Goal: Transaction & Acquisition: Book appointment/travel/reservation

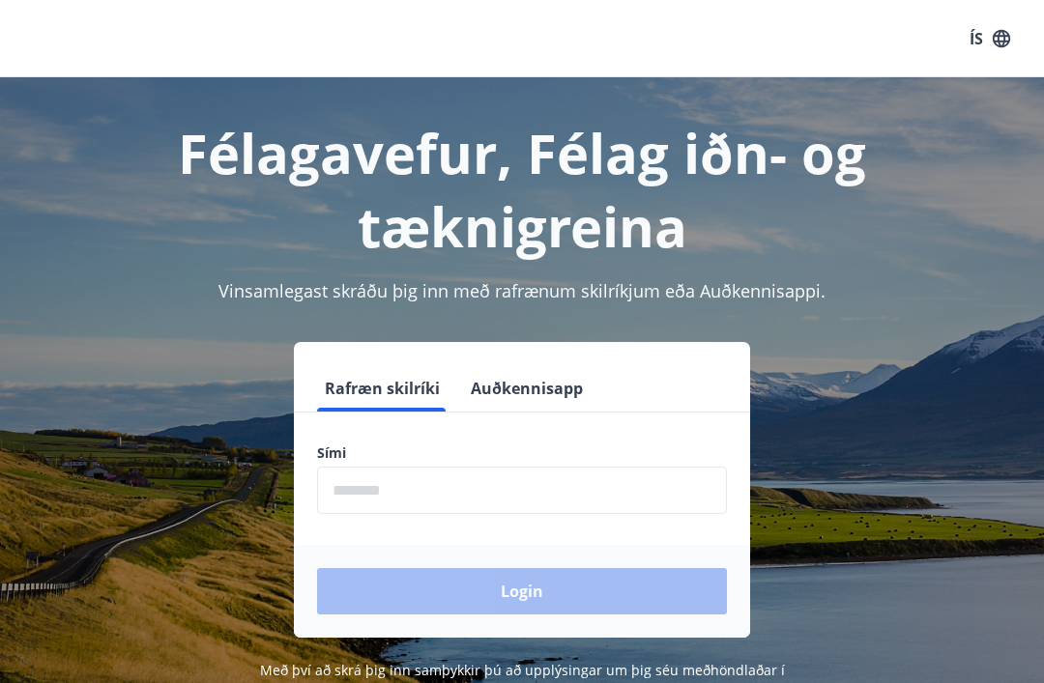
click at [410, 484] on input "phone" at bounding box center [522, 490] width 410 height 47
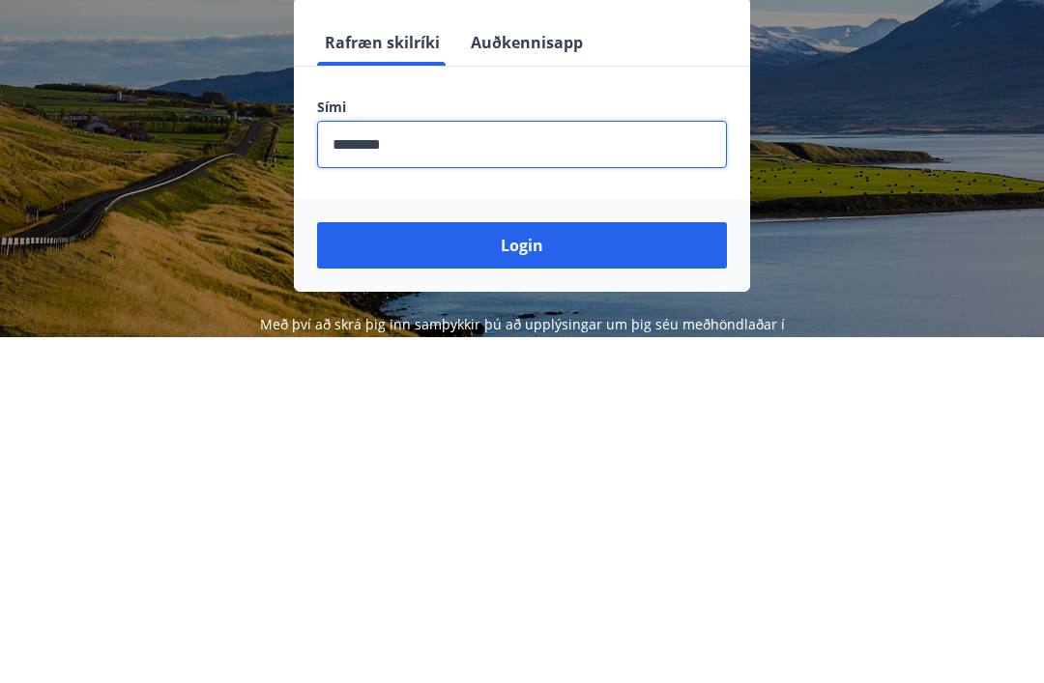
type input "********"
click at [522, 568] on button "Login" at bounding box center [522, 591] width 410 height 46
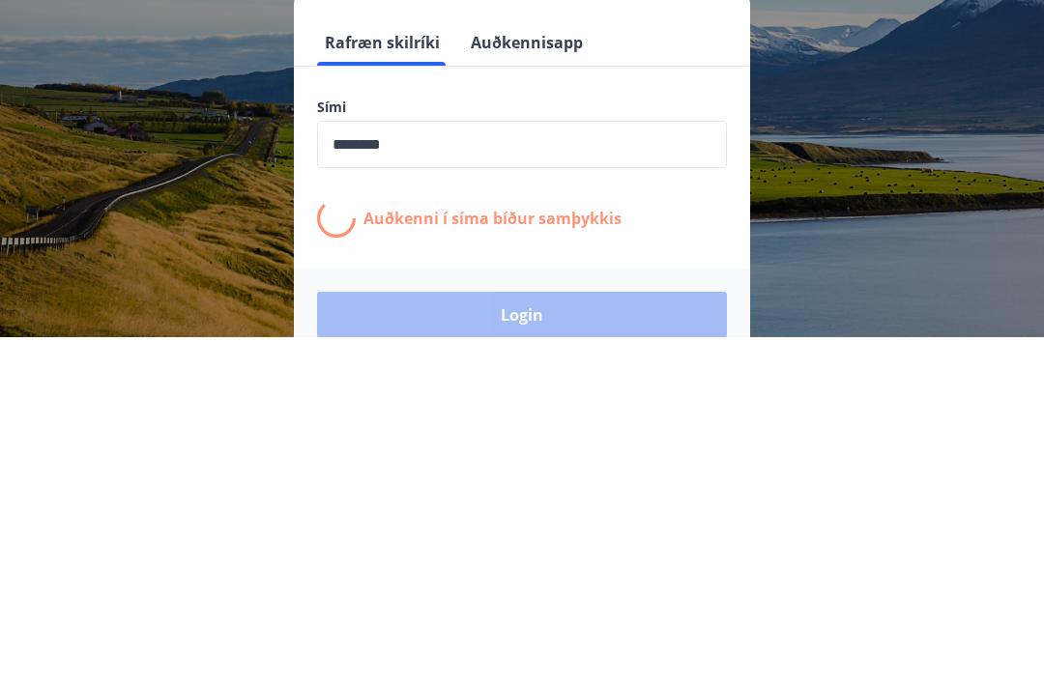
scroll to position [302, 0]
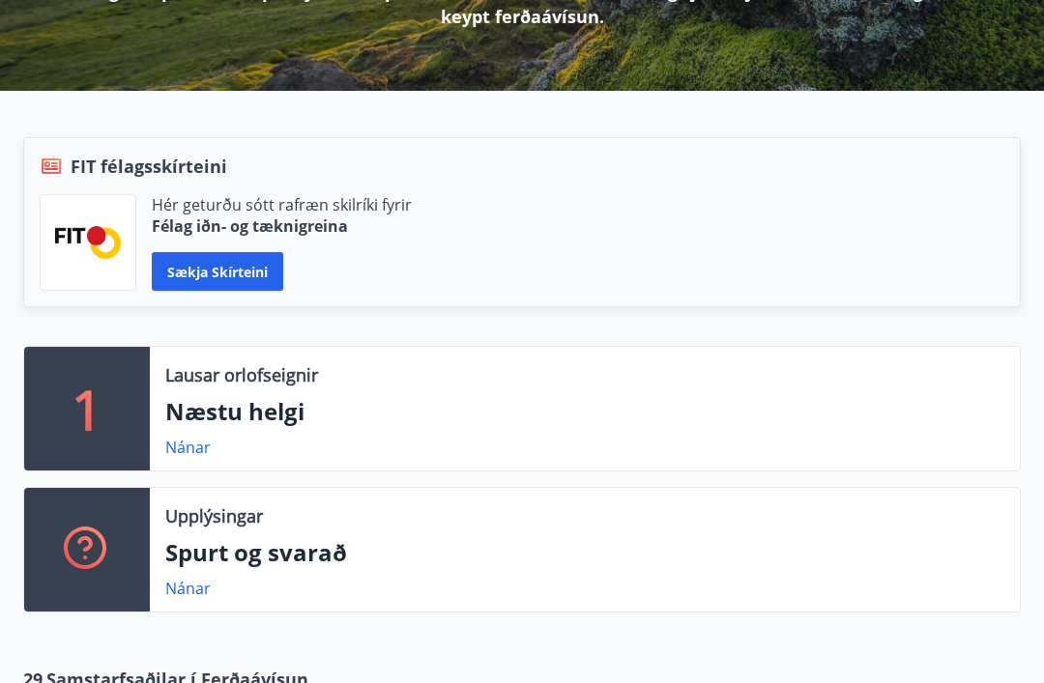
scroll to position [343, 0]
click at [210, 448] on link "Nánar" at bounding box center [187, 447] width 45 height 21
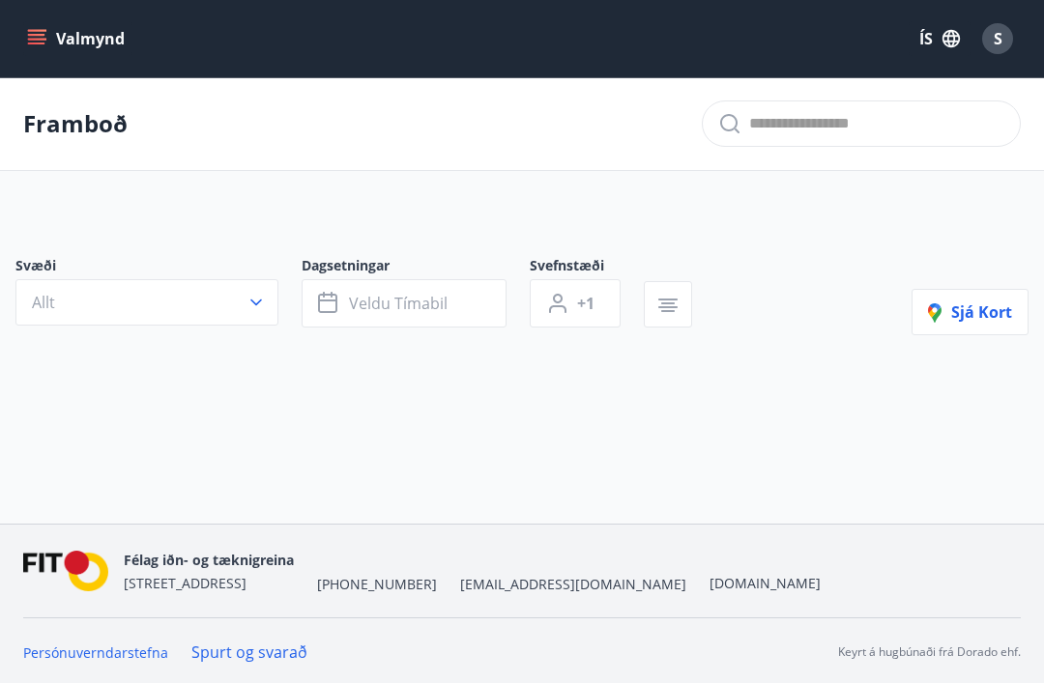
type input "*"
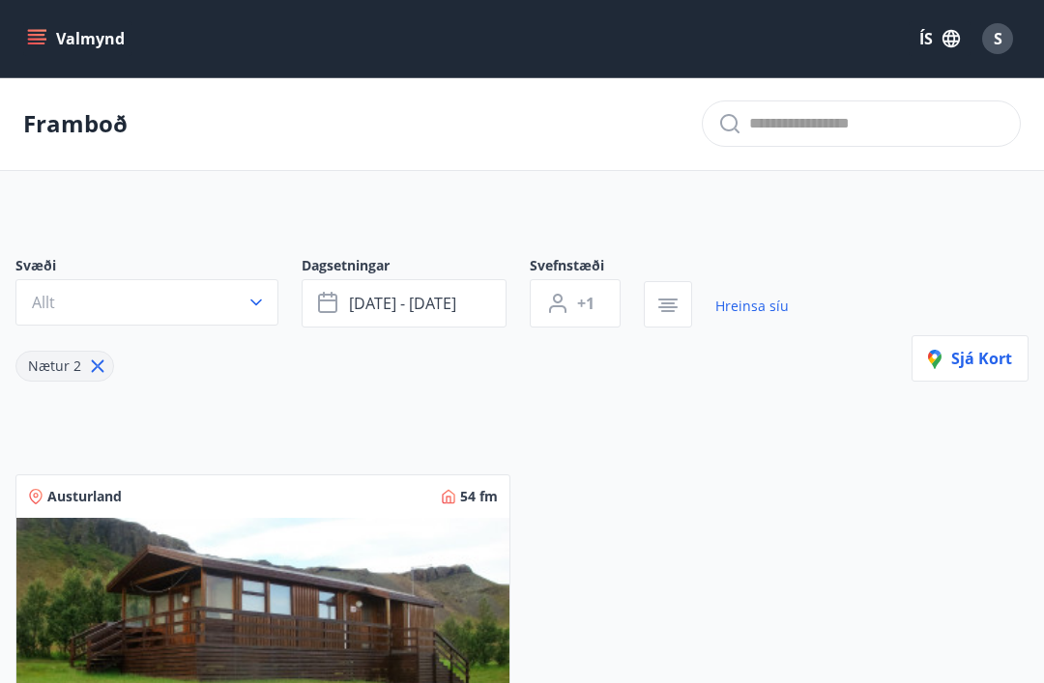
click at [427, 299] on span "[DATE] - [DATE]" at bounding box center [402, 303] width 107 height 21
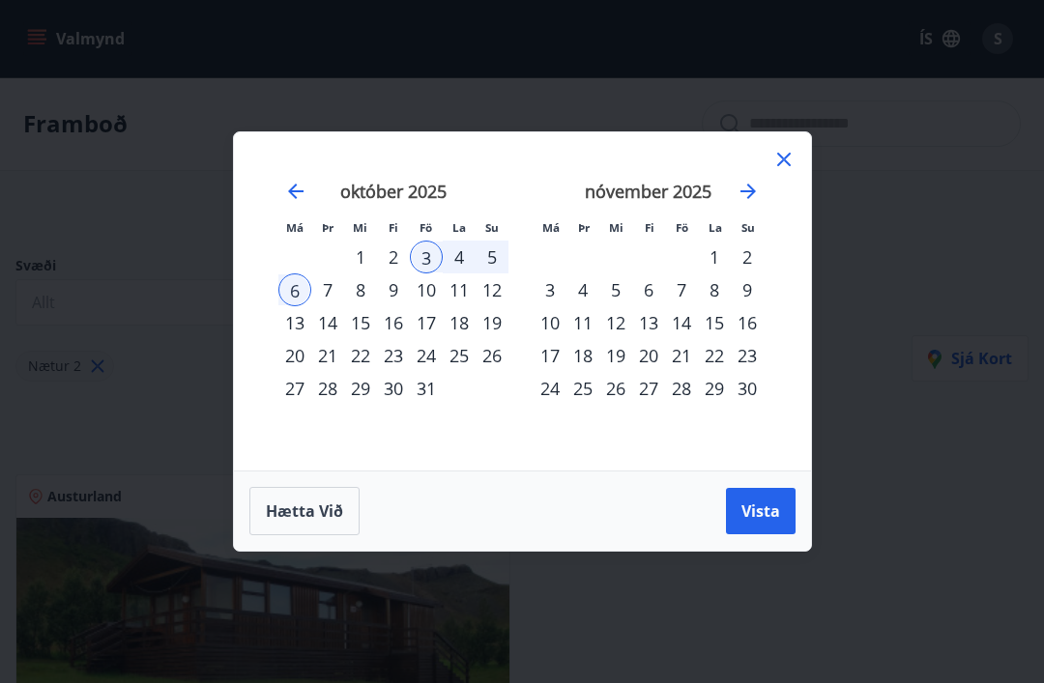
click at [712, 249] on div "1" at bounding box center [714, 257] width 33 height 33
click at [711, 292] on div "8" at bounding box center [714, 290] width 33 height 33
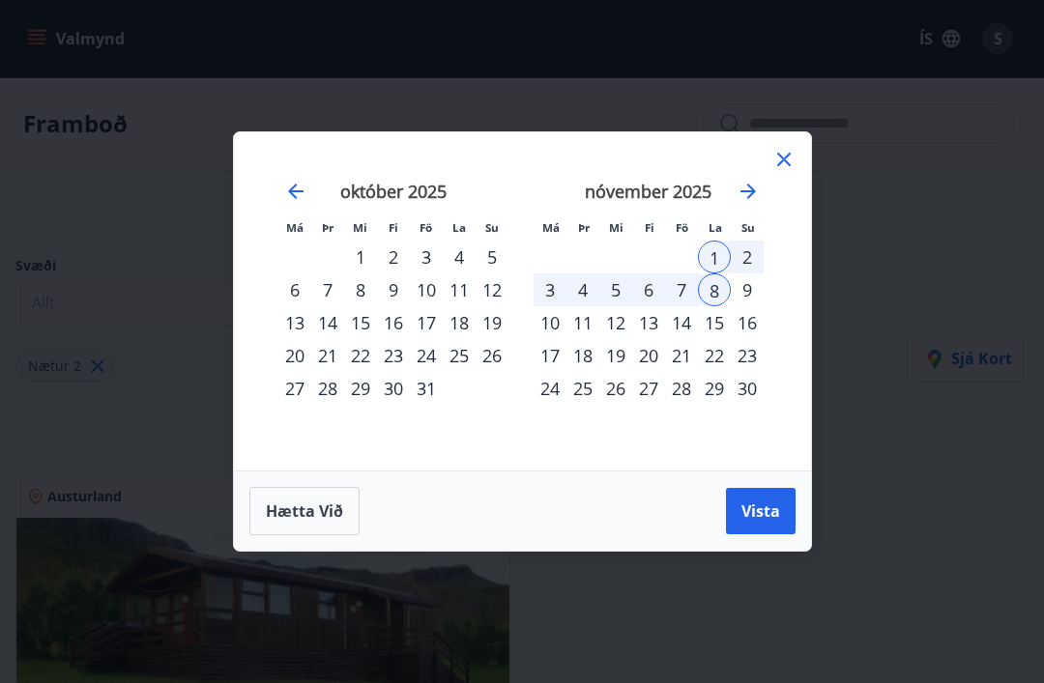
click at [771, 527] on button "Vista" at bounding box center [761, 511] width 70 height 46
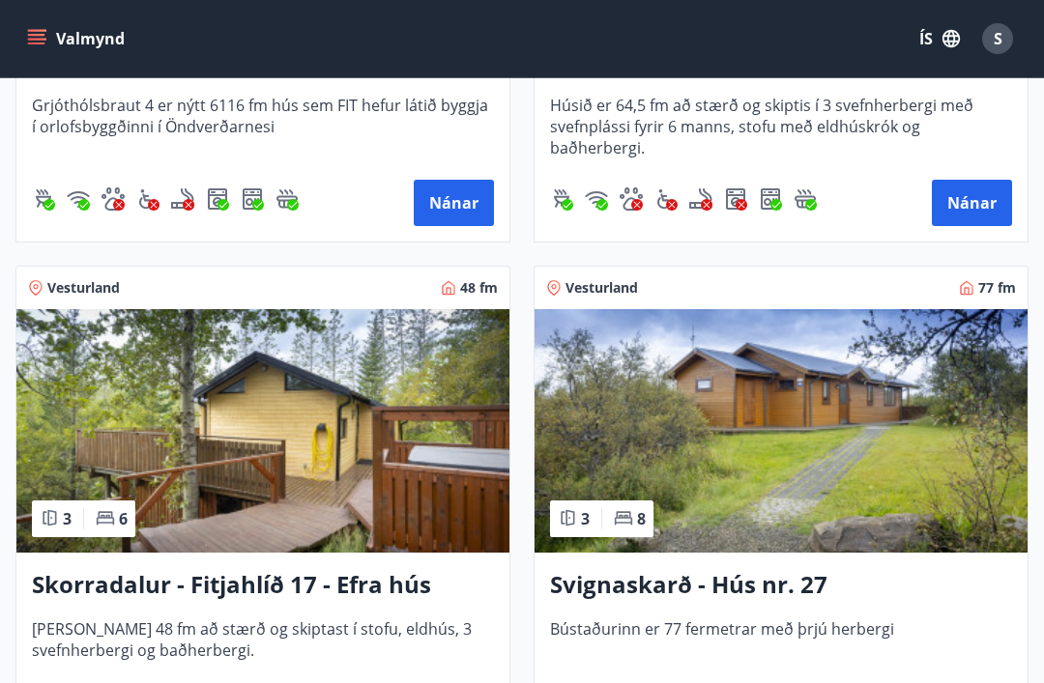
scroll to position [4926, 0]
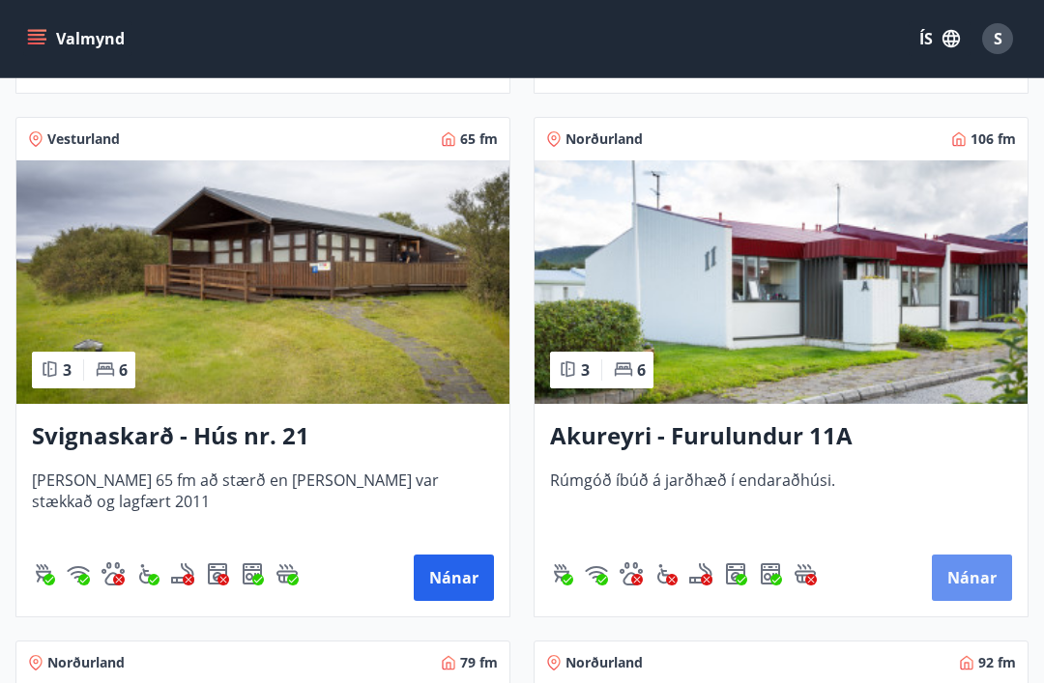
click at [957, 588] on button "Nánar" at bounding box center [972, 578] width 80 height 46
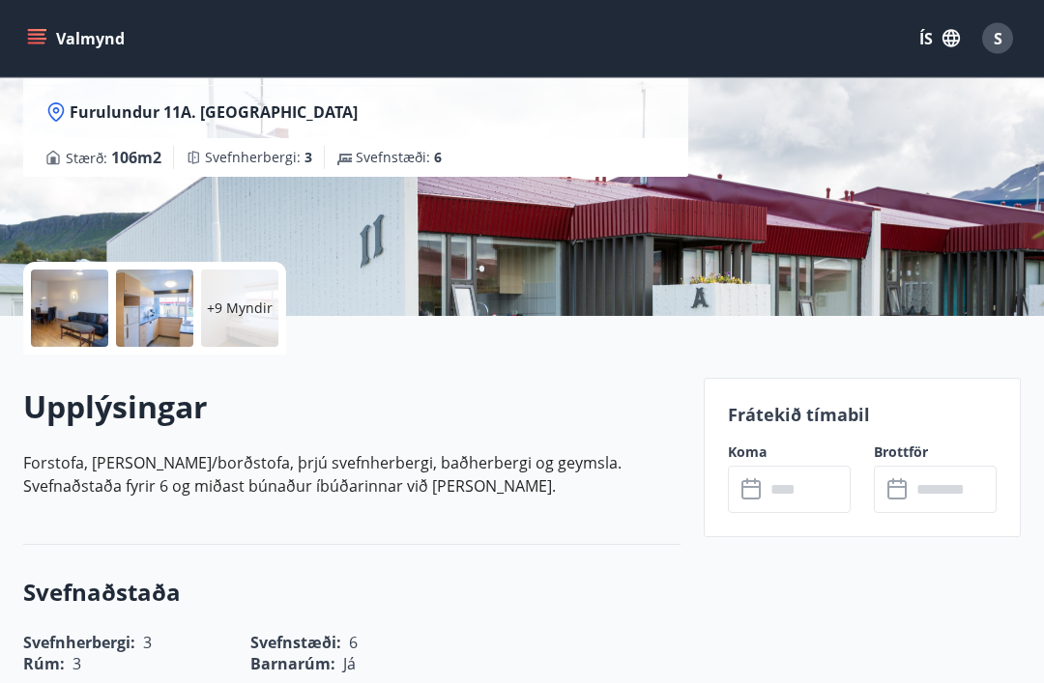
scroll to position [264, 0]
click at [786, 489] on input "text" at bounding box center [808, 489] width 86 height 47
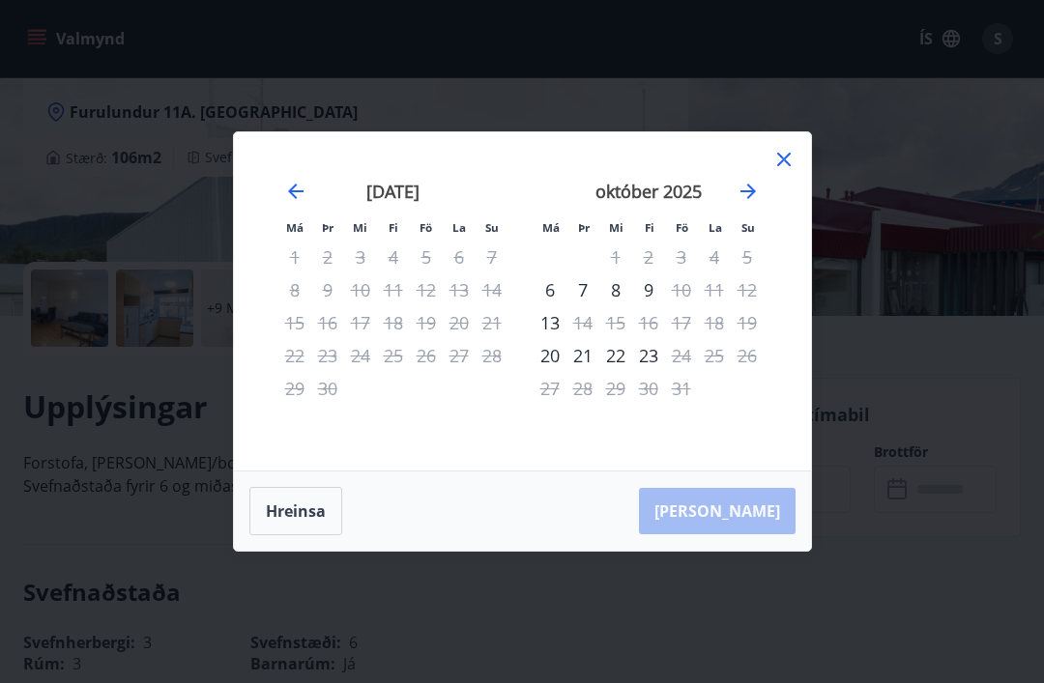
click at [758, 203] on icon "Move forward to switch to the next month." at bounding box center [748, 191] width 23 height 23
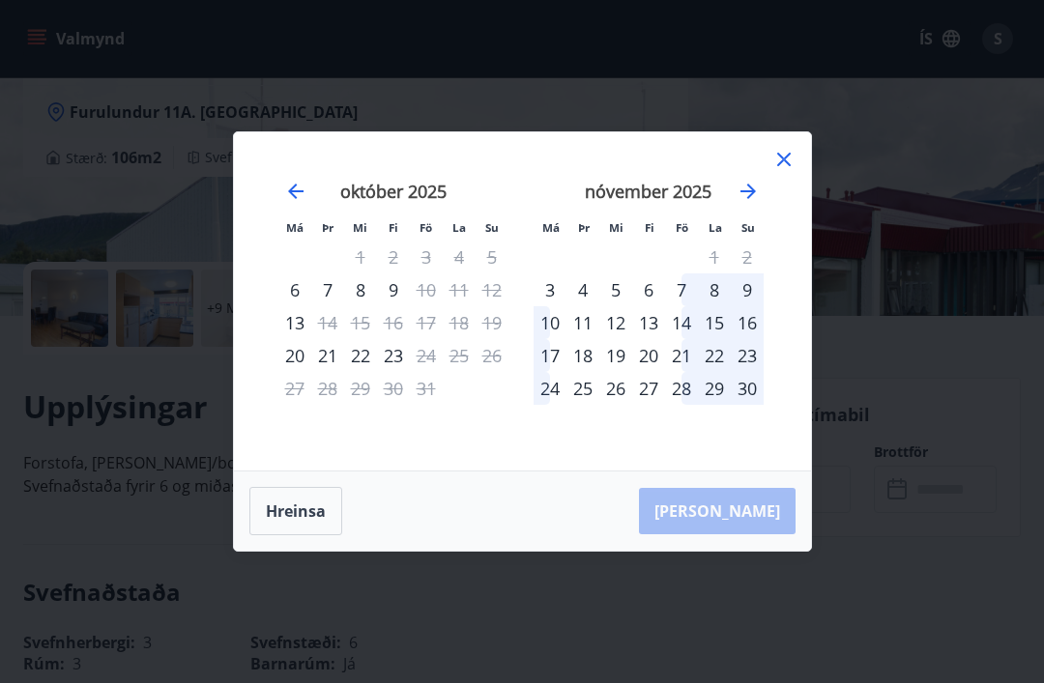
click at [787, 166] on icon at bounding box center [784, 160] width 14 height 14
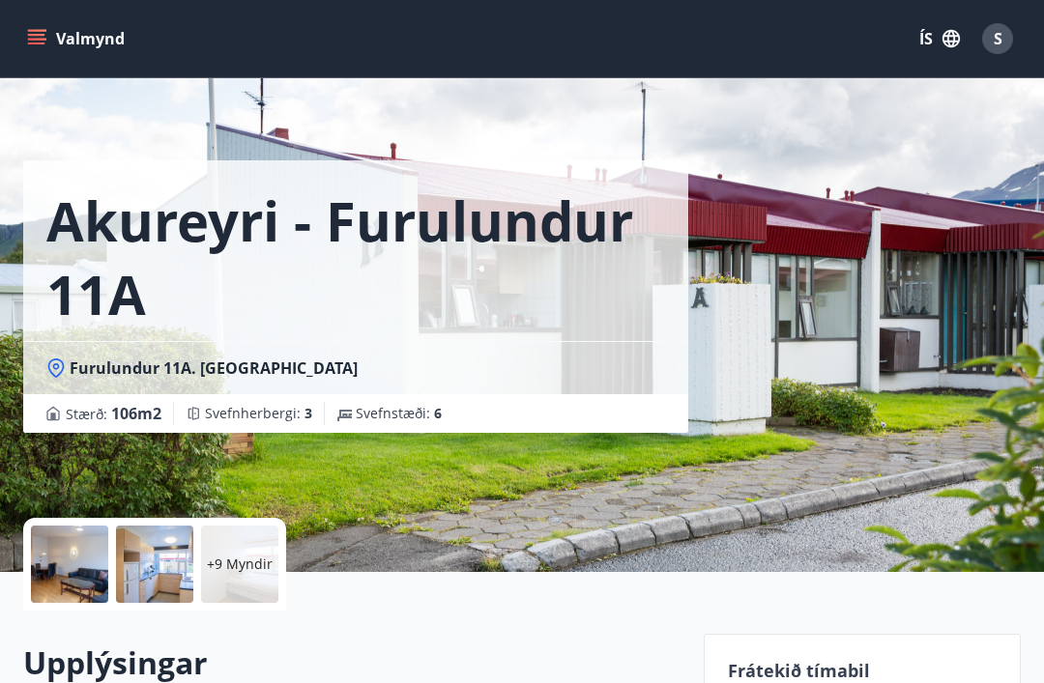
scroll to position [0, 0]
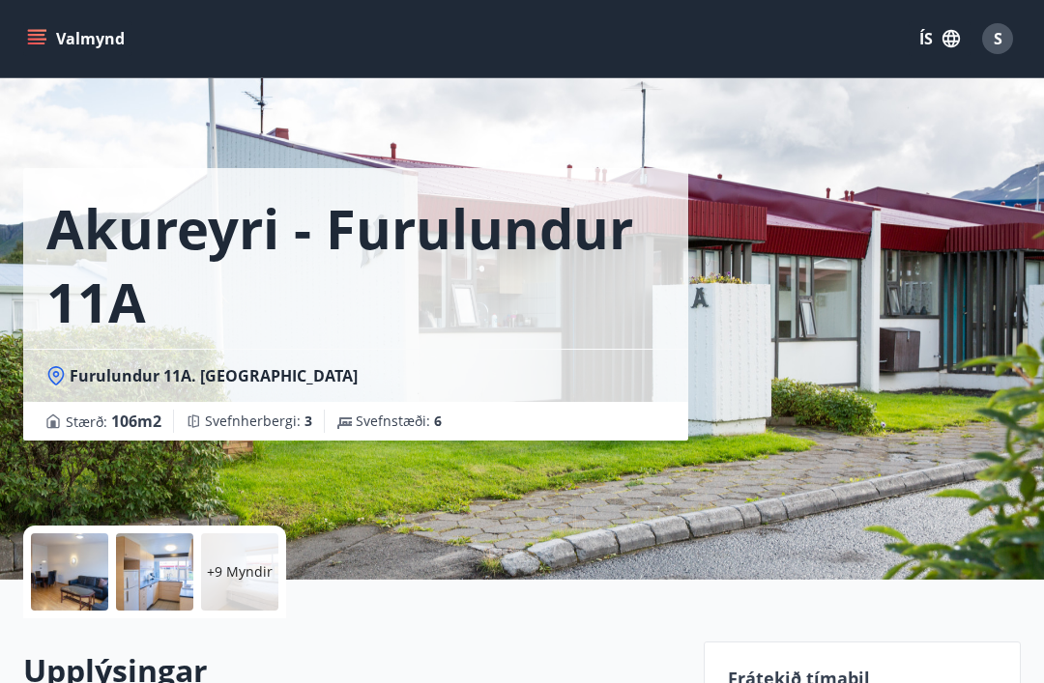
scroll to position [62, 0]
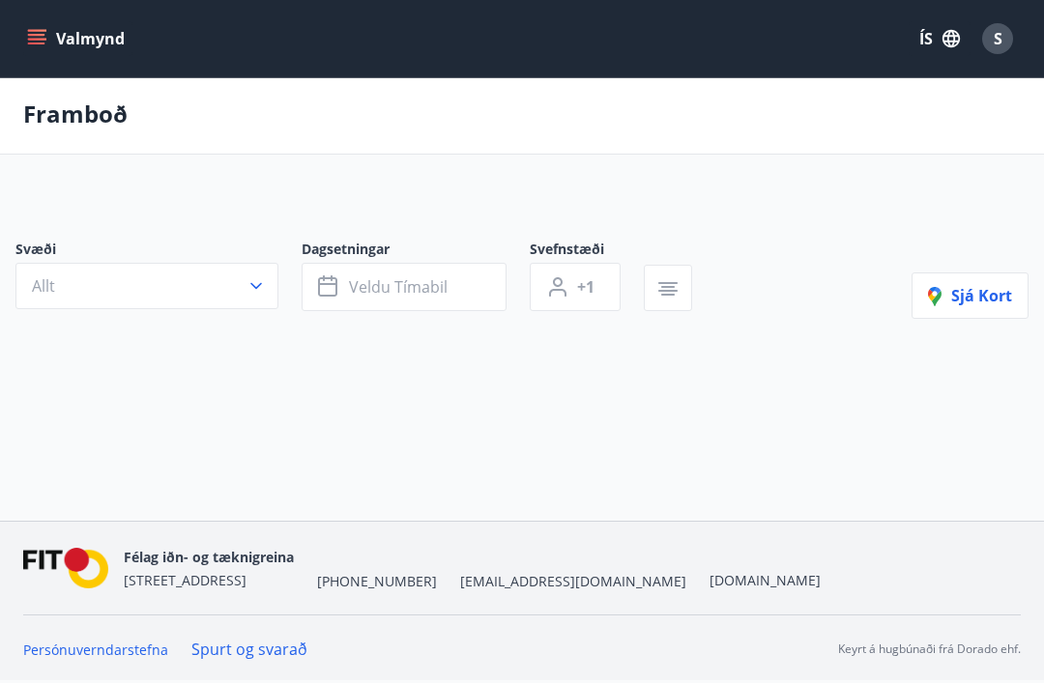
type input "*"
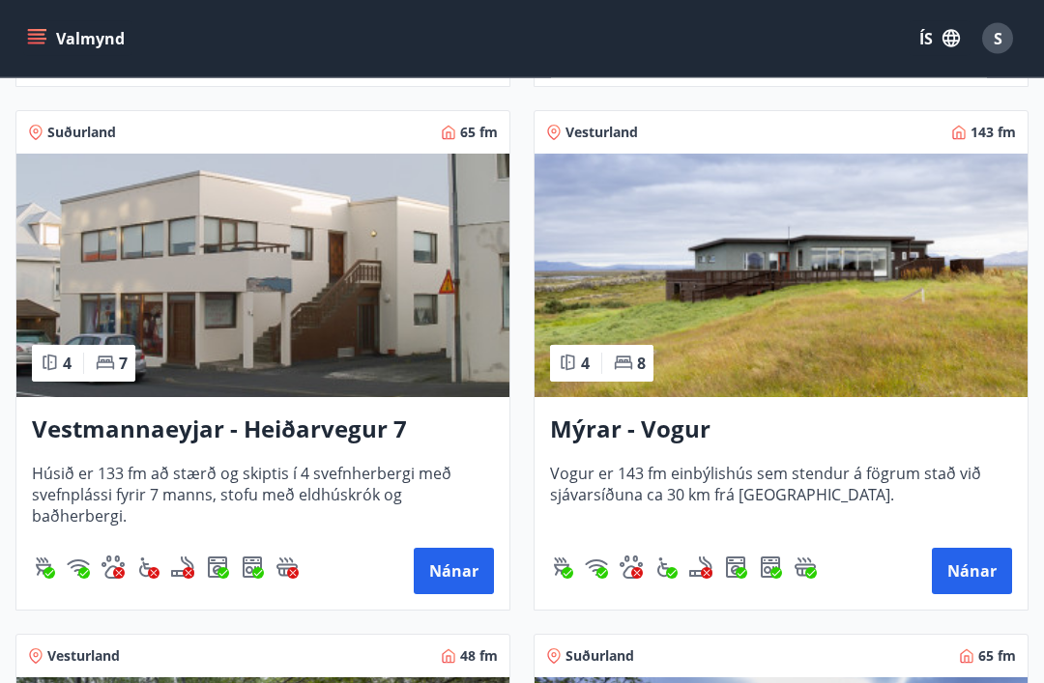
scroll to position [1937, 0]
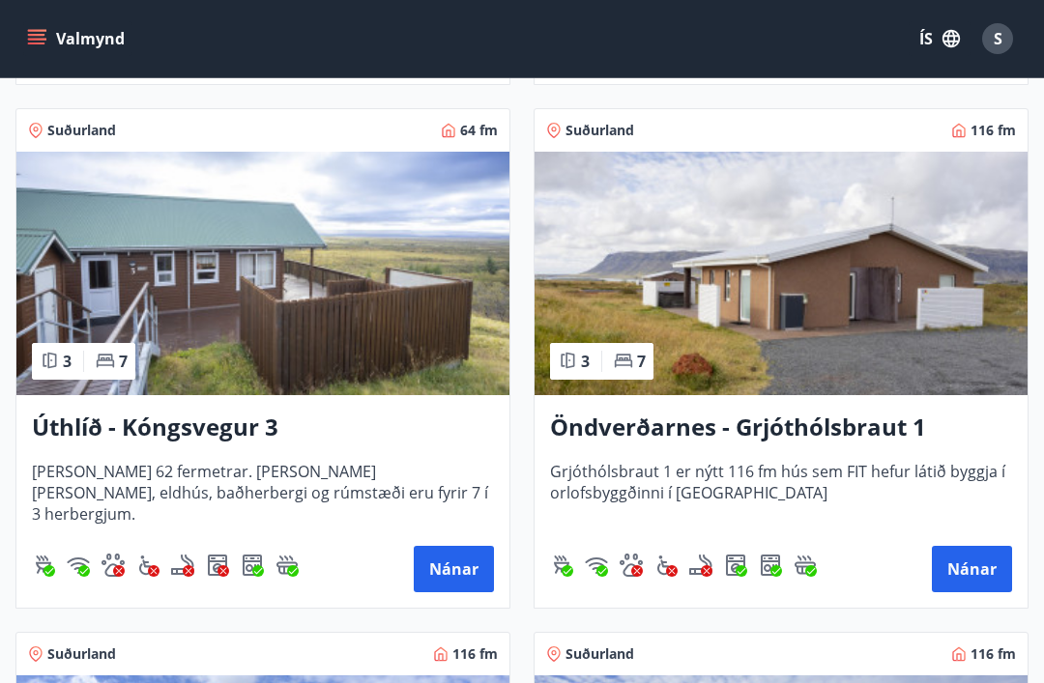
click at [967, 571] on button "Nánar" at bounding box center [972, 569] width 80 height 46
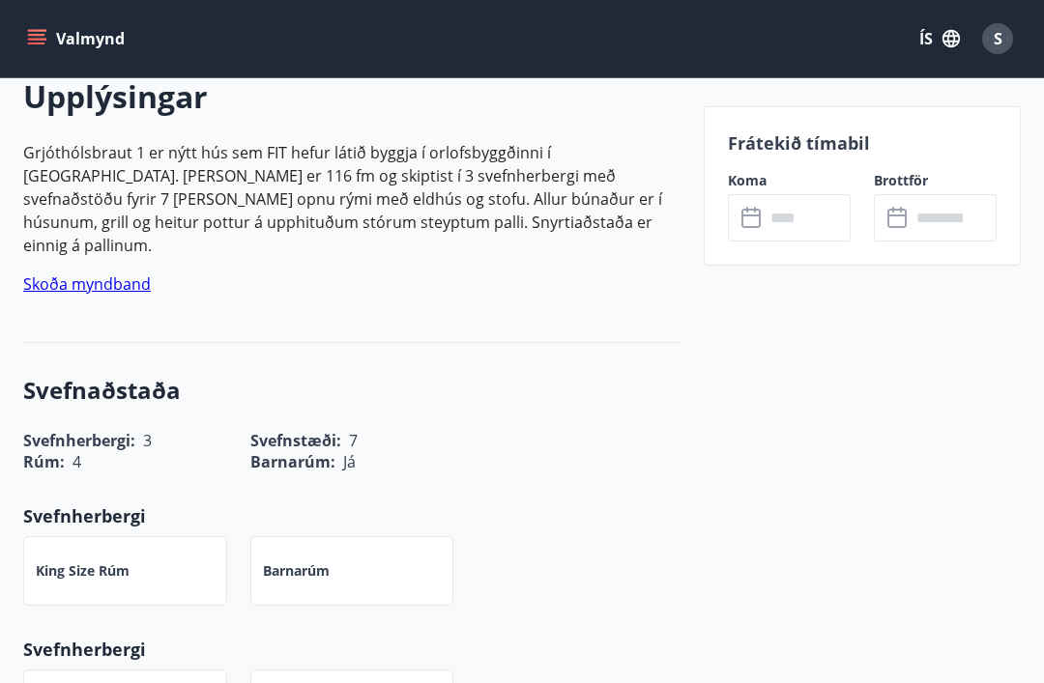
scroll to position [523, 0]
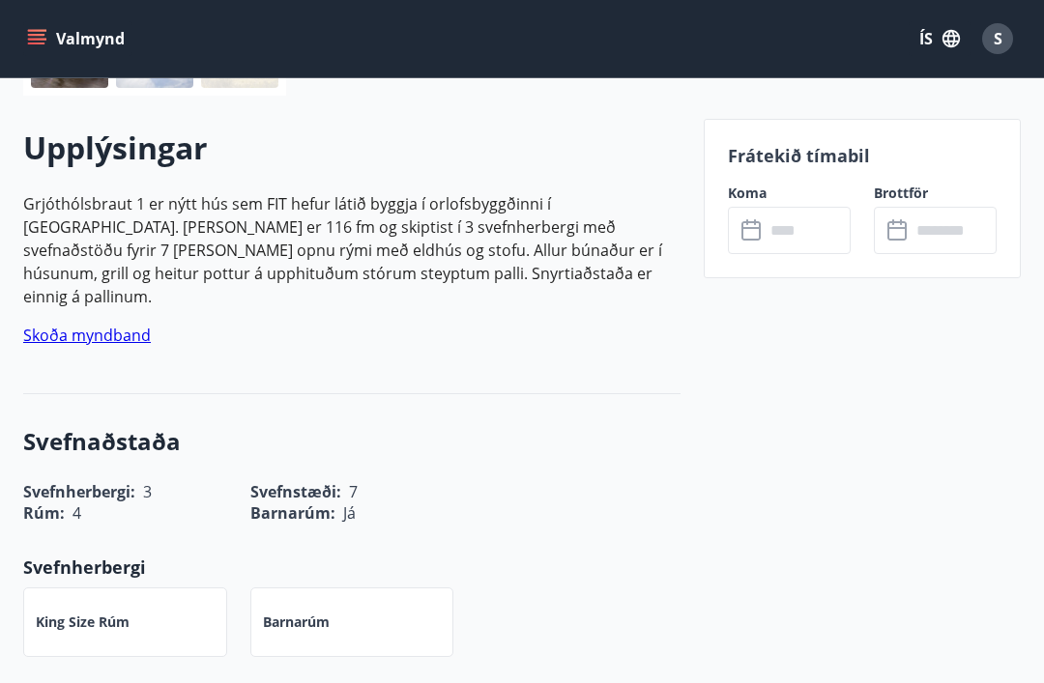
click at [785, 236] on input "text" at bounding box center [808, 230] width 86 height 47
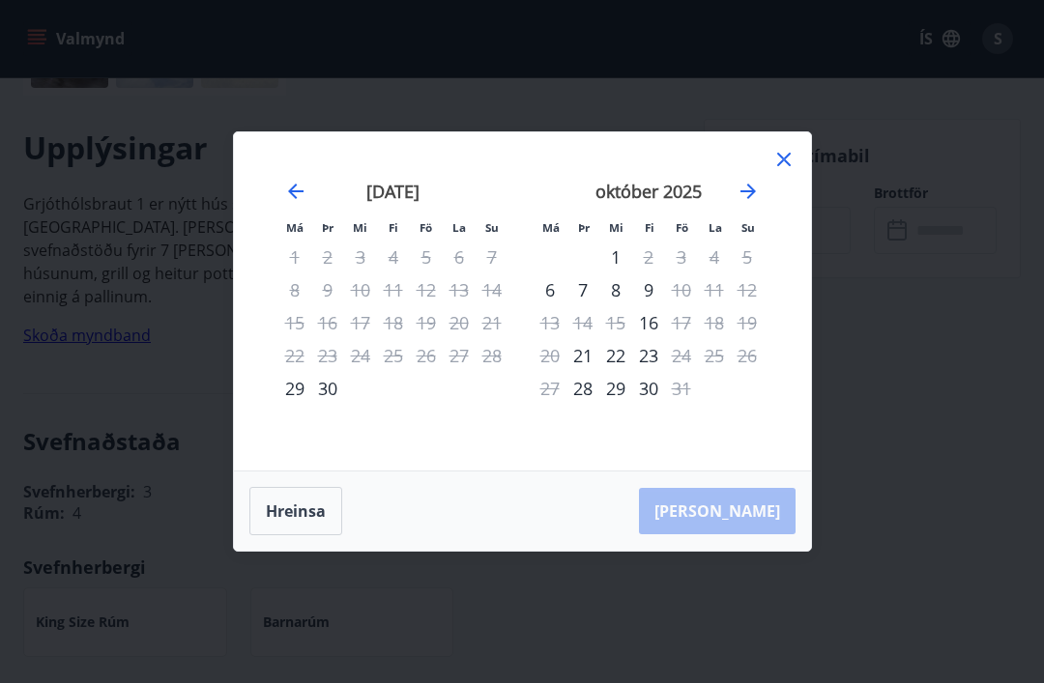
click at [750, 199] on icon "Move forward to switch to the next month." at bounding box center [747, 191] width 15 height 15
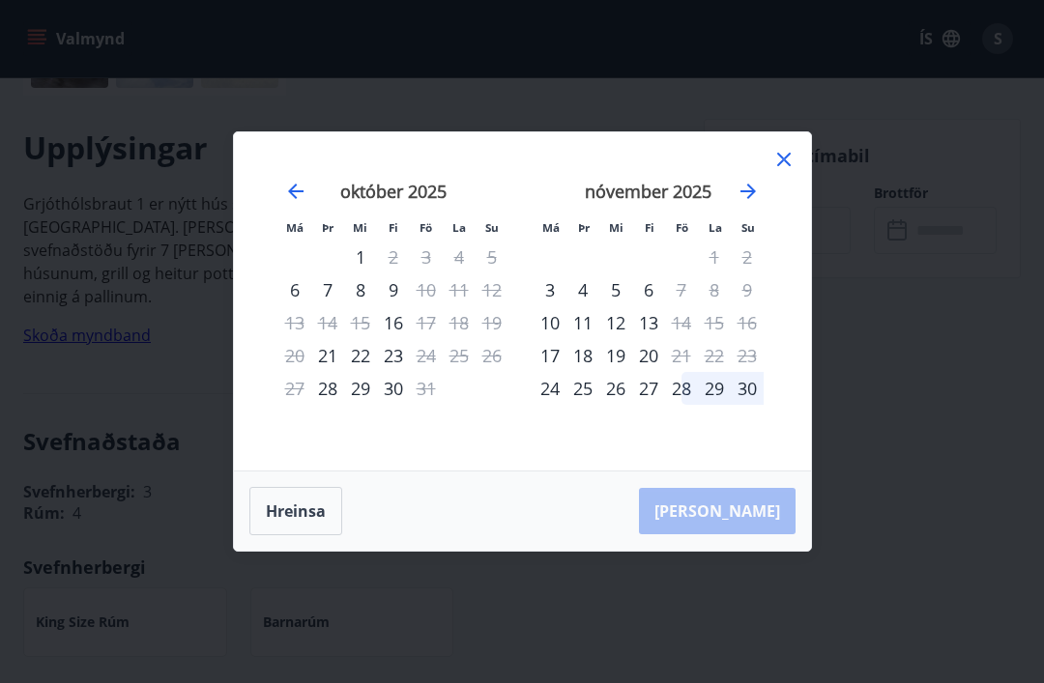
click at [791, 171] on icon at bounding box center [783, 159] width 23 height 23
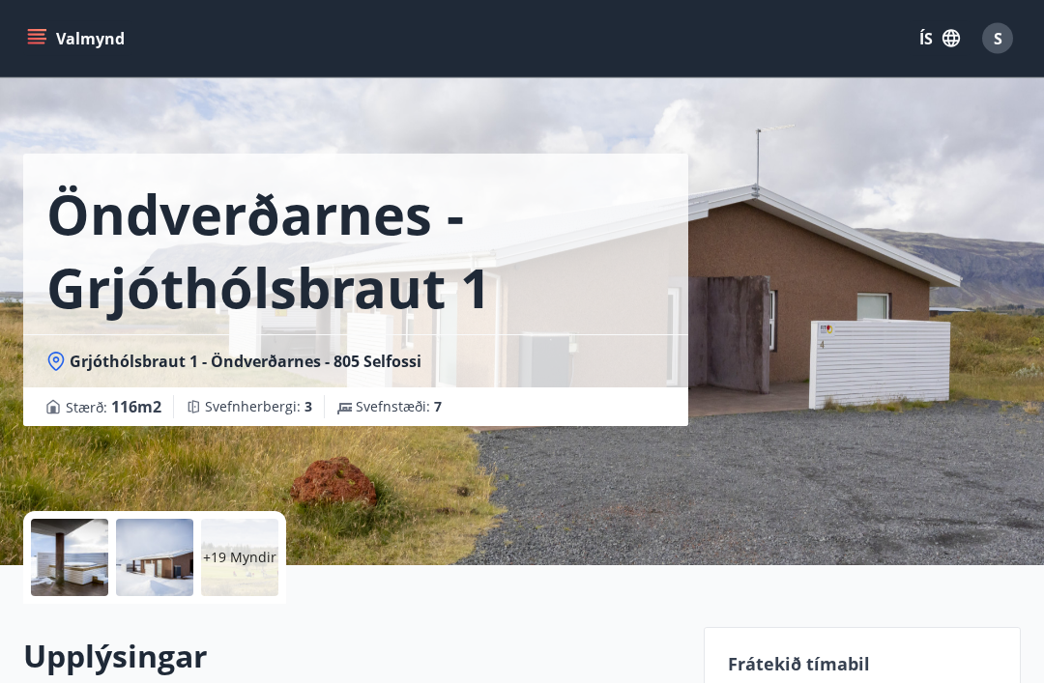
scroll to position [0, 0]
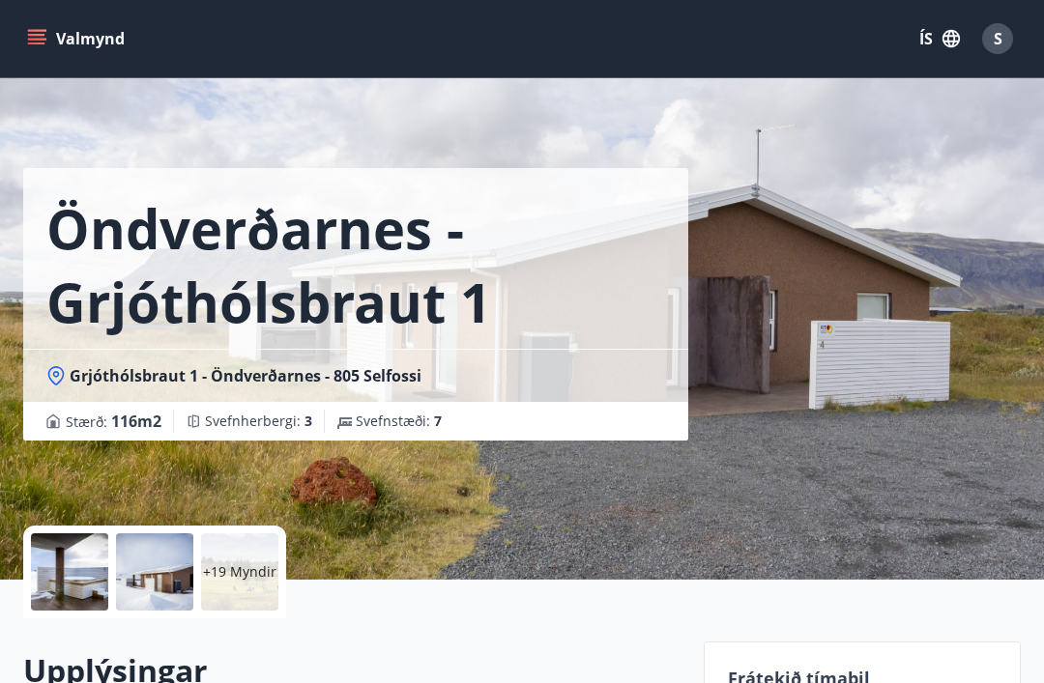
click at [32, 39] on icon "menu" at bounding box center [38, 39] width 21 height 2
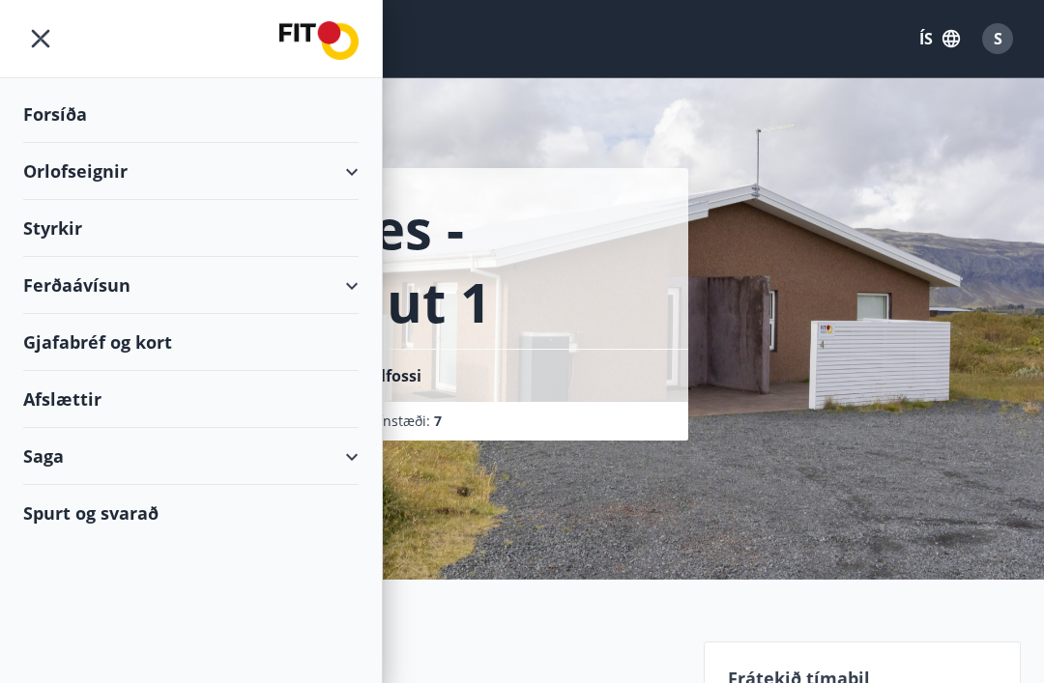
click at [102, 169] on div "Orlofseignir" at bounding box center [190, 171] width 335 height 57
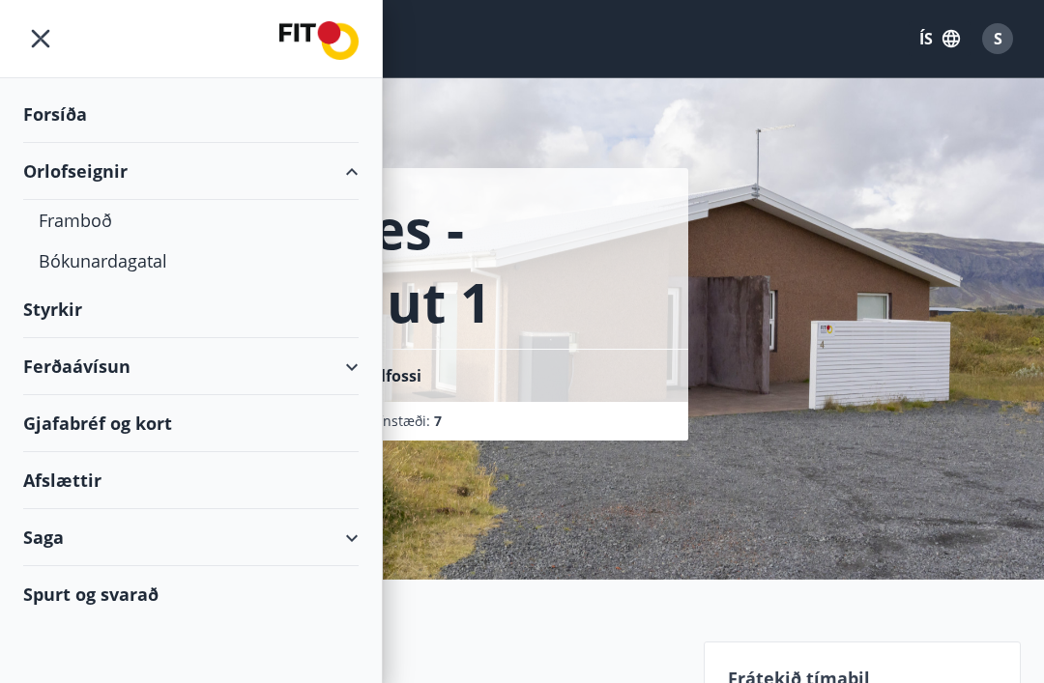
click at [116, 222] on div "Framboð" at bounding box center [191, 220] width 304 height 41
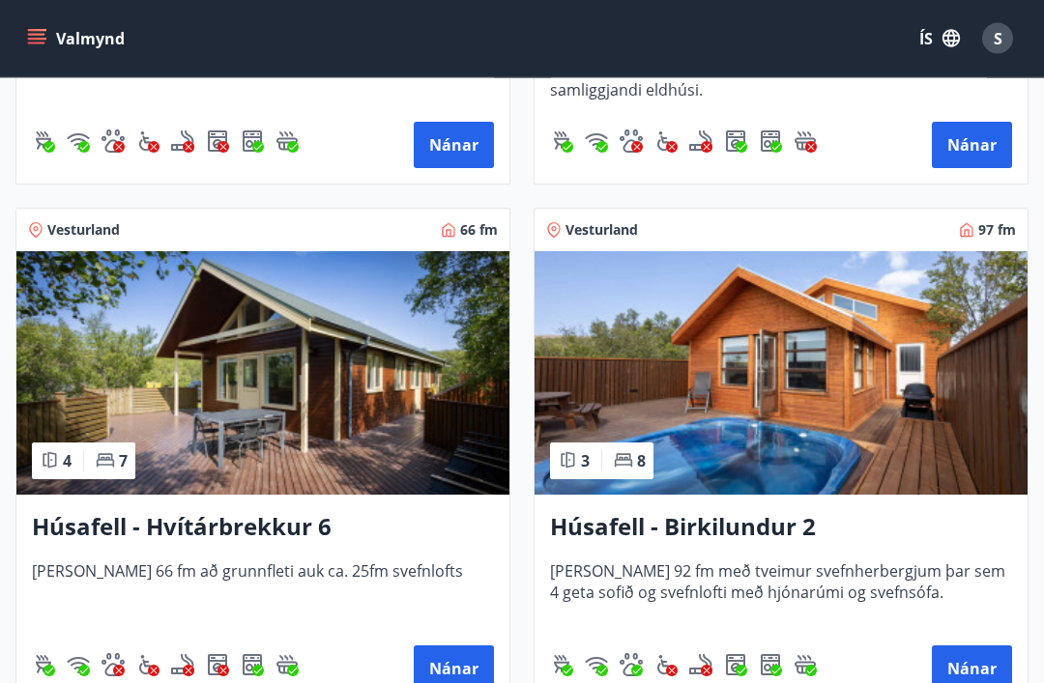
scroll to position [1268, 0]
click at [967, 669] on button "Nánar" at bounding box center [972, 669] width 80 height 46
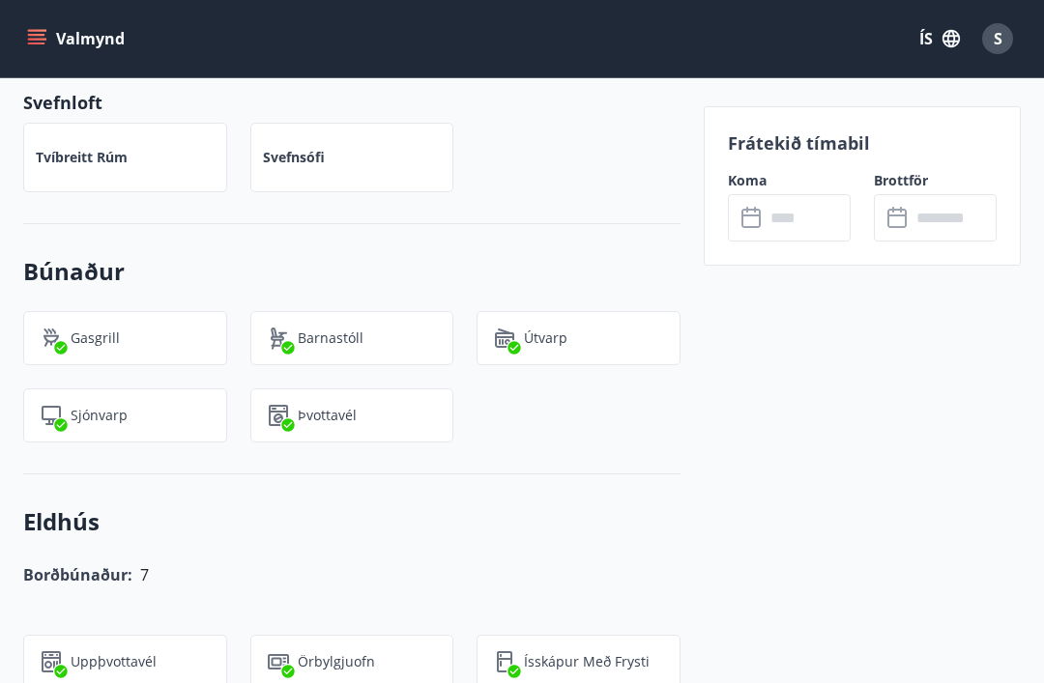
scroll to position [1165, 0]
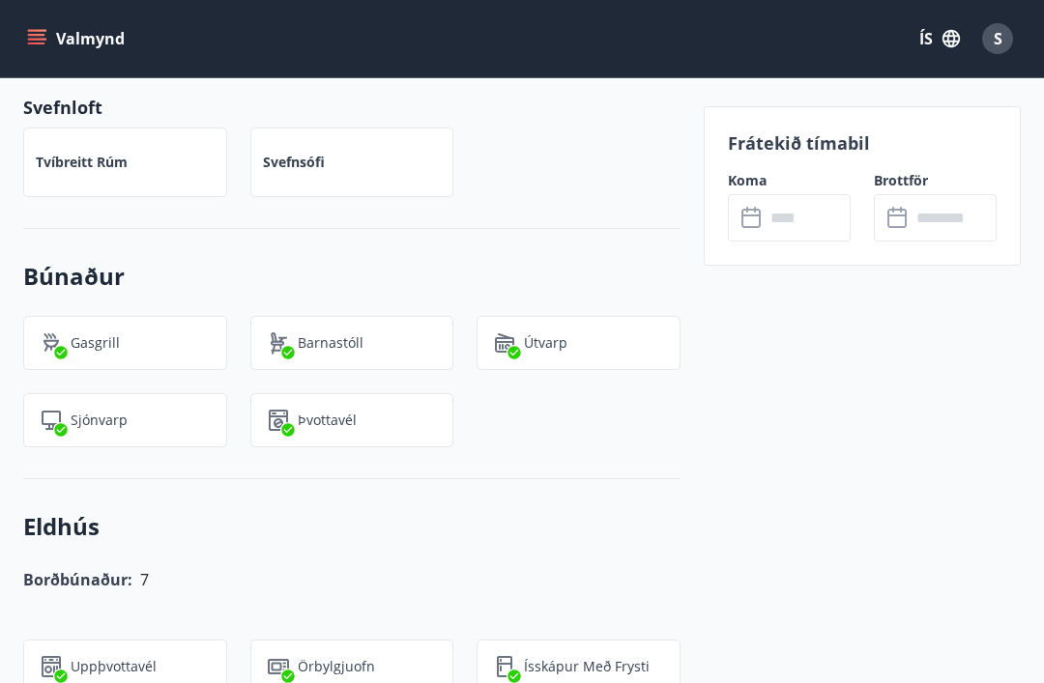
click at [801, 217] on input "text" at bounding box center [808, 217] width 86 height 47
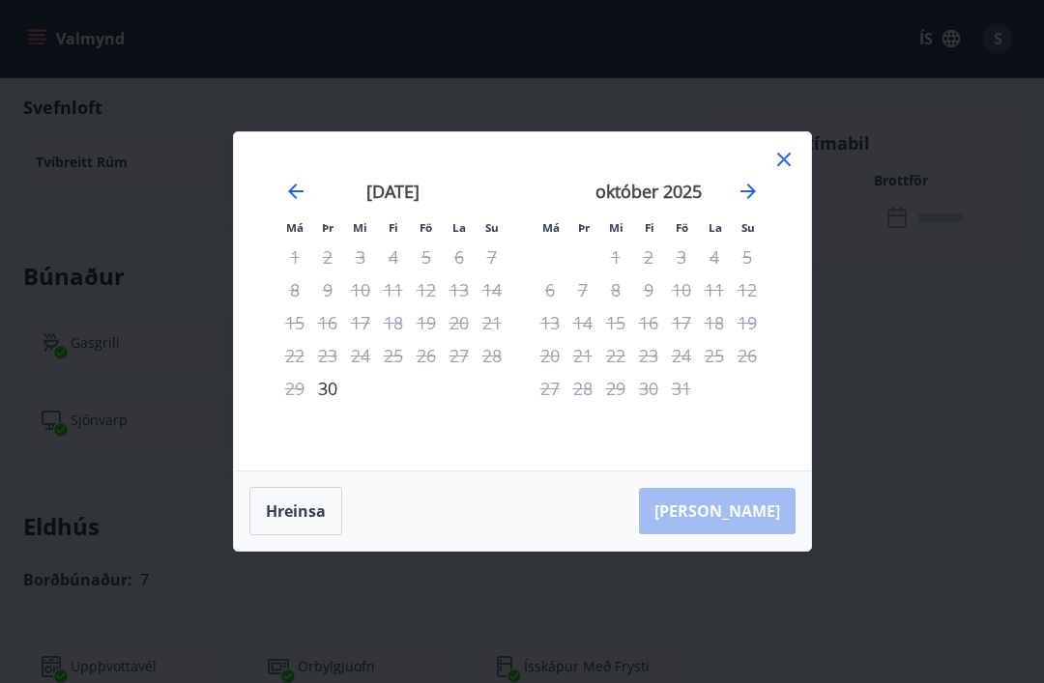
click at [758, 184] on icon "Move forward to switch to the next month." at bounding box center [748, 191] width 23 height 23
click at [740, 194] on icon "Move forward to switch to the next month." at bounding box center [748, 191] width 23 height 23
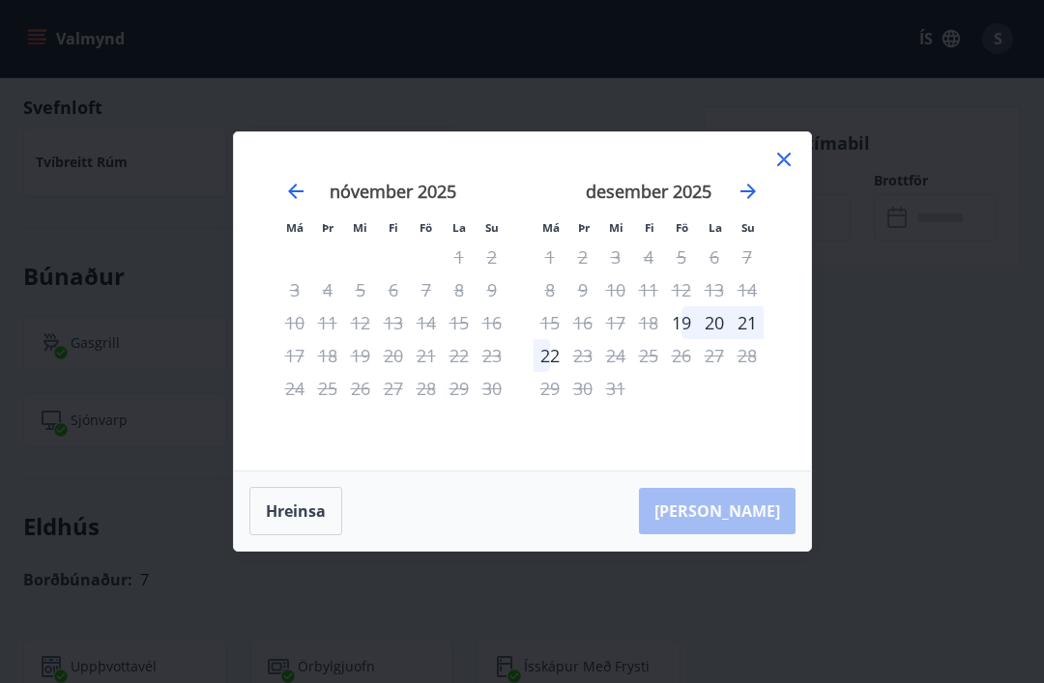
click at [754, 189] on icon "Move forward to switch to the next month." at bounding box center [747, 191] width 15 height 15
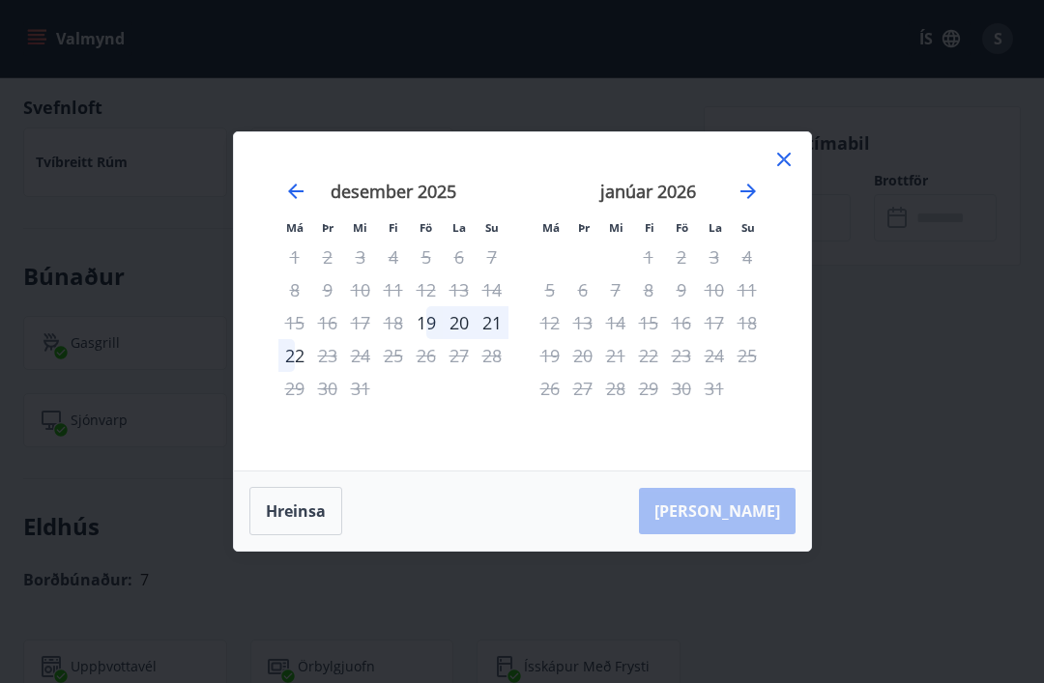
click at [756, 194] on icon "Move forward to switch to the next month." at bounding box center [748, 191] width 23 height 23
click at [752, 199] on icon "Move forward to switch to the next month." at bounding box center [748, 191] width 23 height 23
click at [792, 160] on icon at bounding box center [783, 159] width 23 height 23
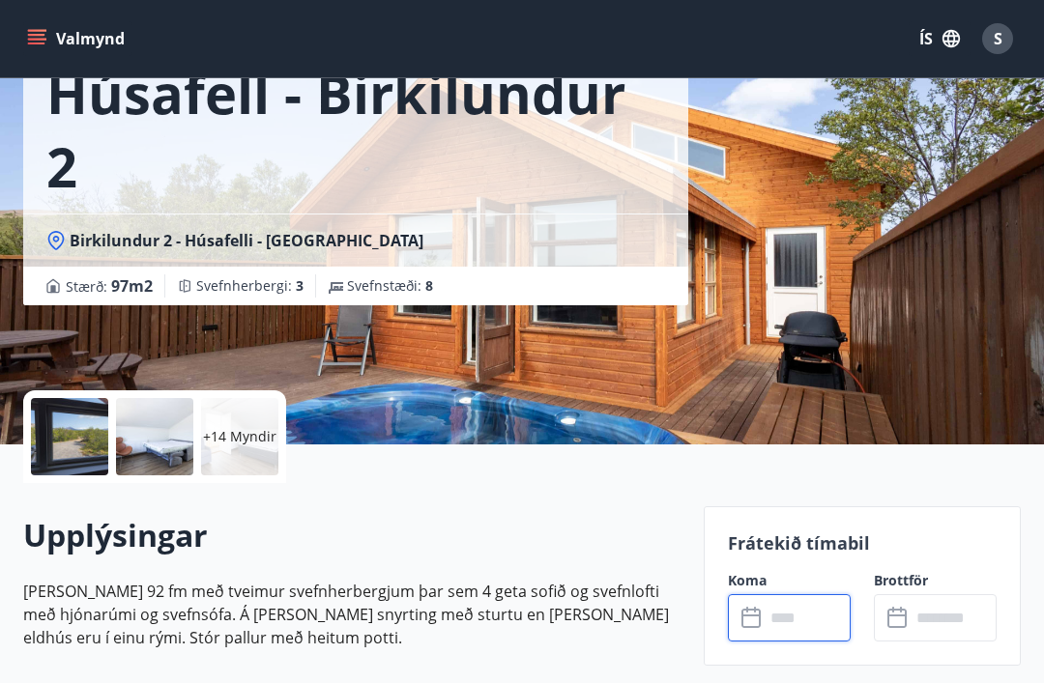
scroll to position [0, 0]
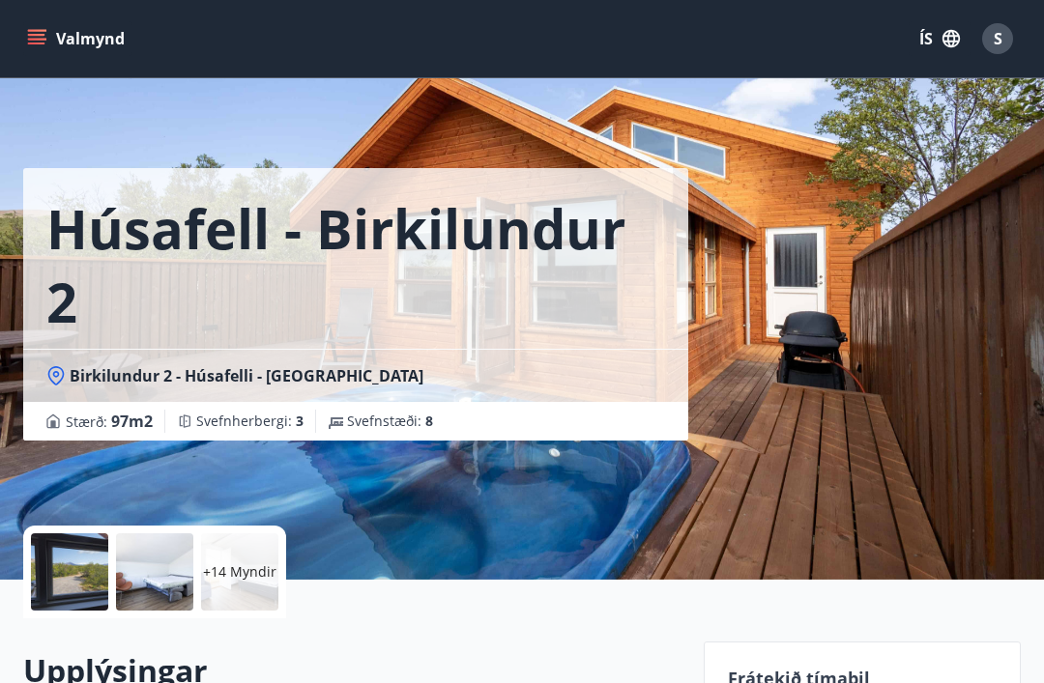
click at [50, 44] on button "Valmynd" at bounding box center [77, 38] width 109 height 35
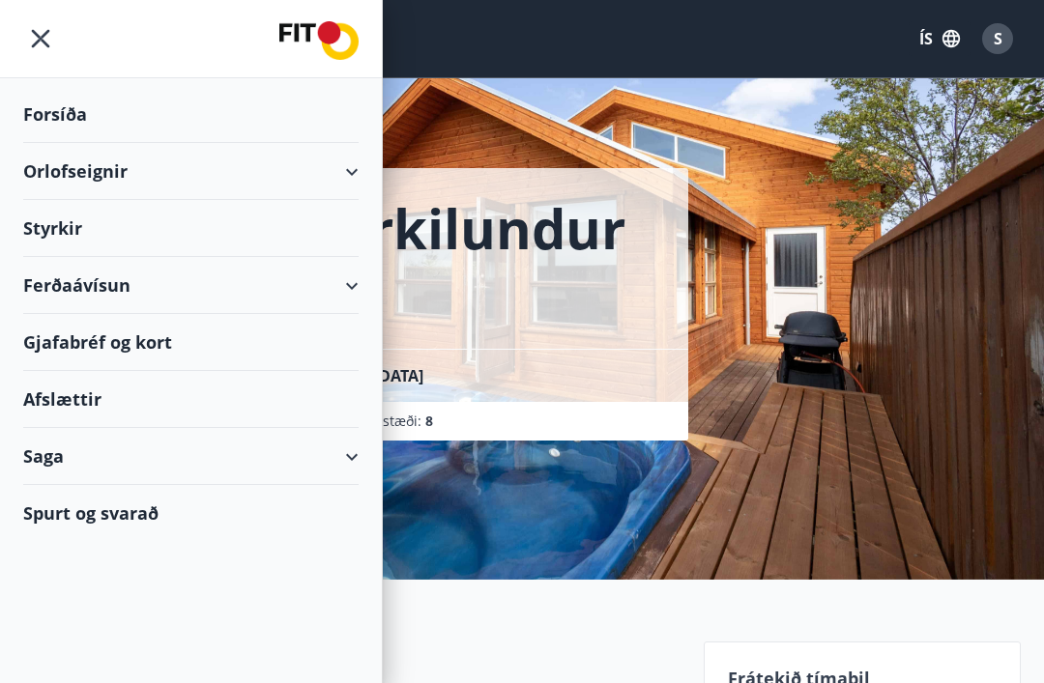
click at [135, 512] on div "Spurt og svarað" at bounding box center [190, 513] width 335 height 56
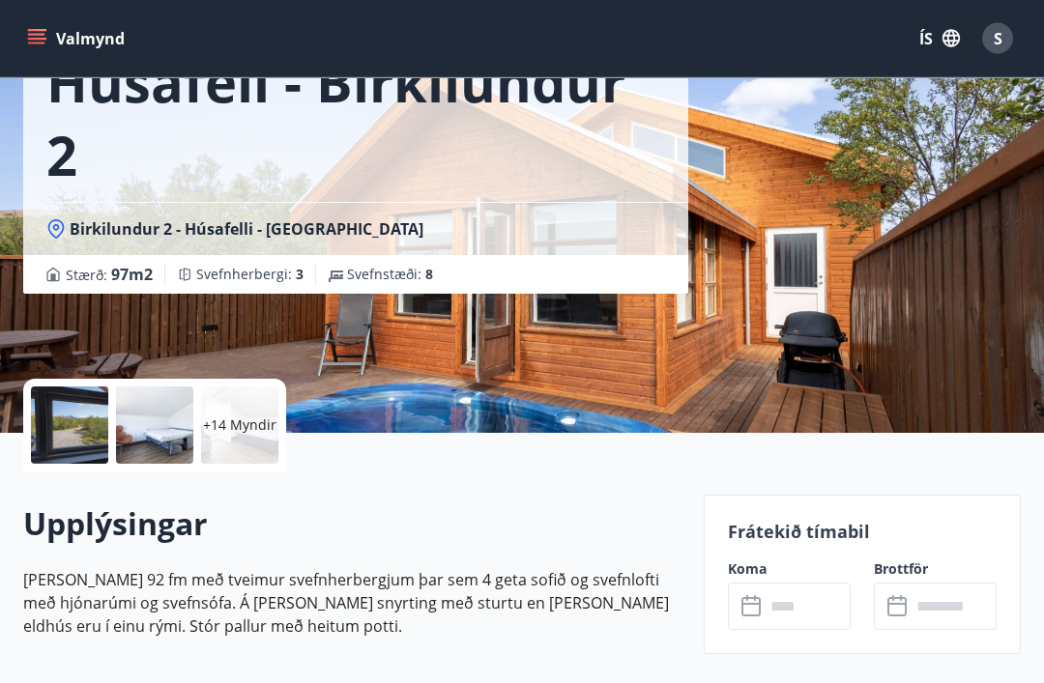
scroll to position [149, 0]
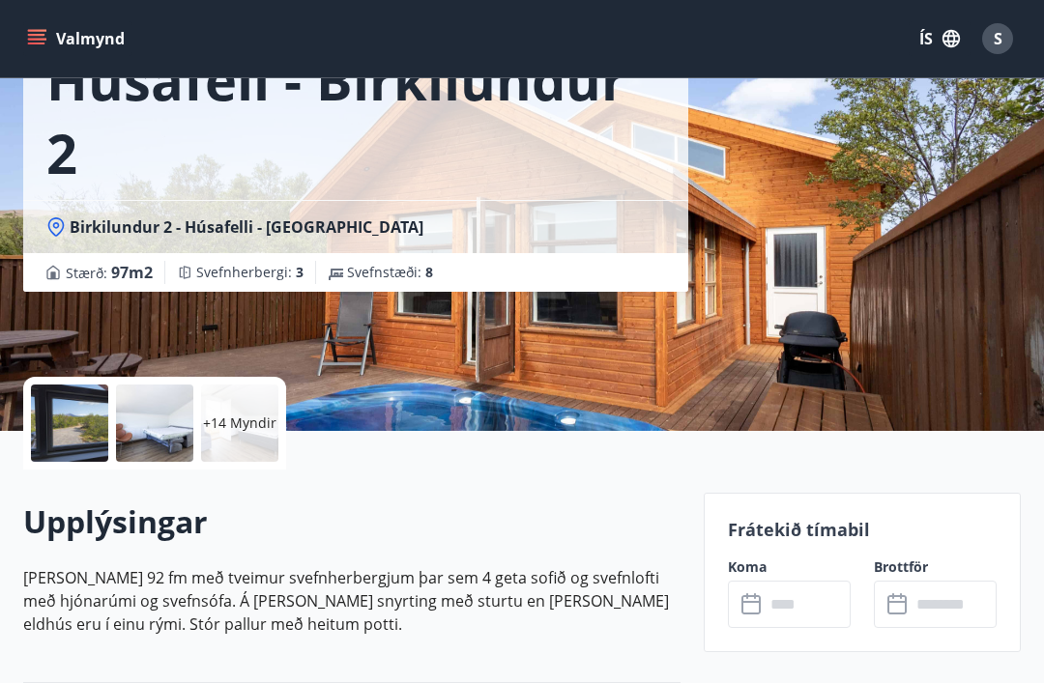
click at [792, 602] on input "text" at bounding box center [808, 604] width 86 height 47
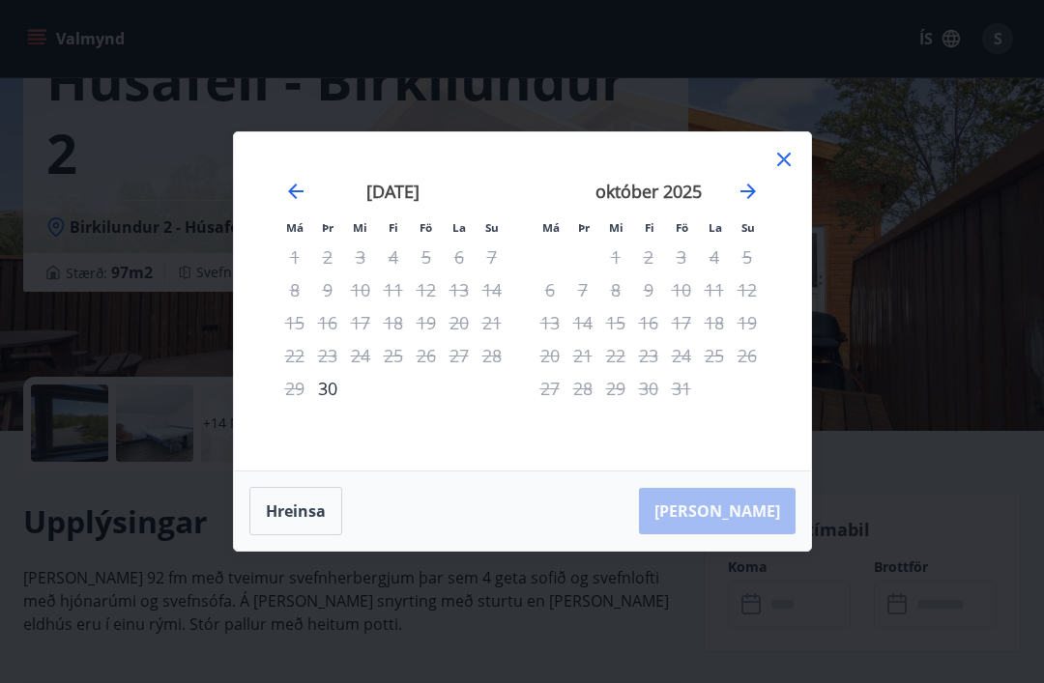
click at [780, 166] on icon at bounding box center [784, 160] width 14 height 14
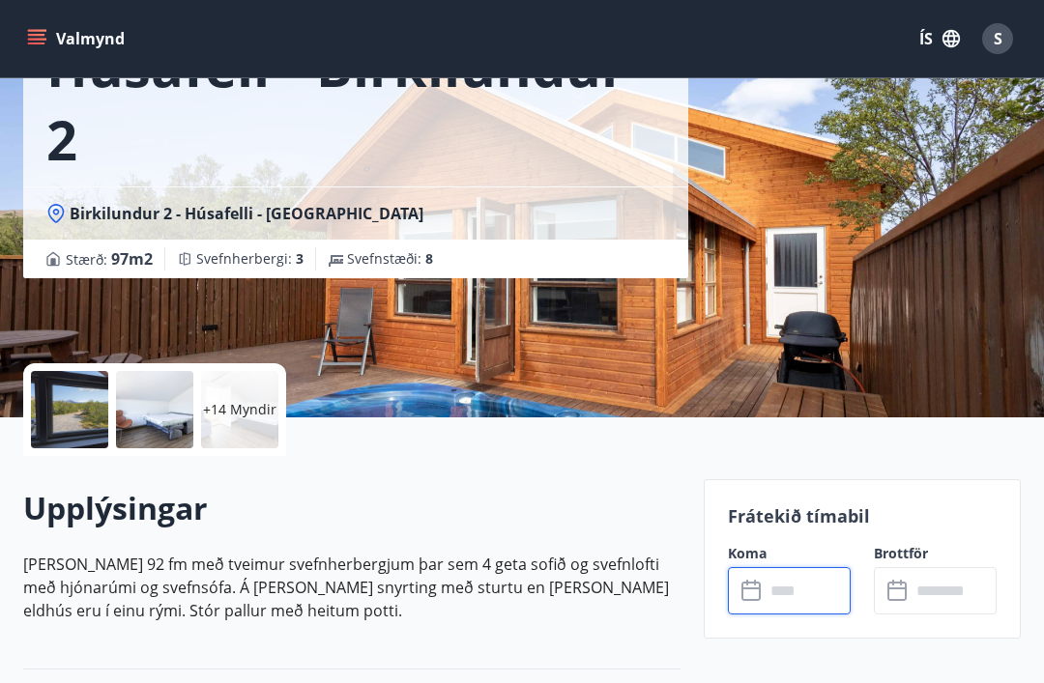
scroll to position [0, 0]
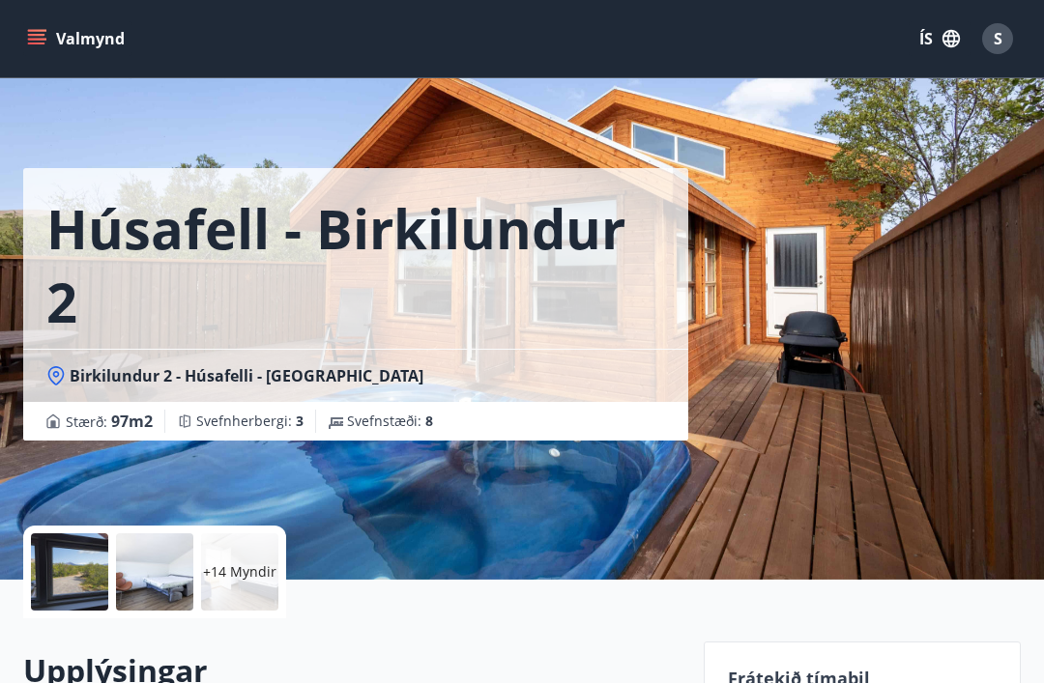
click at [535, 535] on div "+14 Myndir" at bounding box center [351, 572] width 657 height 93
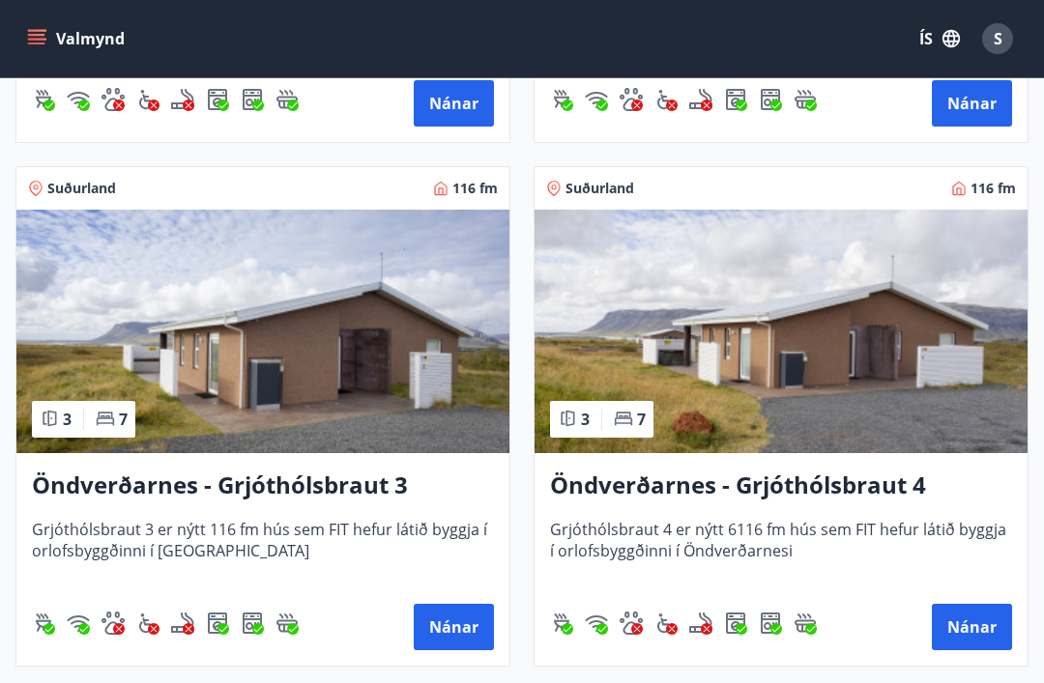
scroll to position [5503, 0]
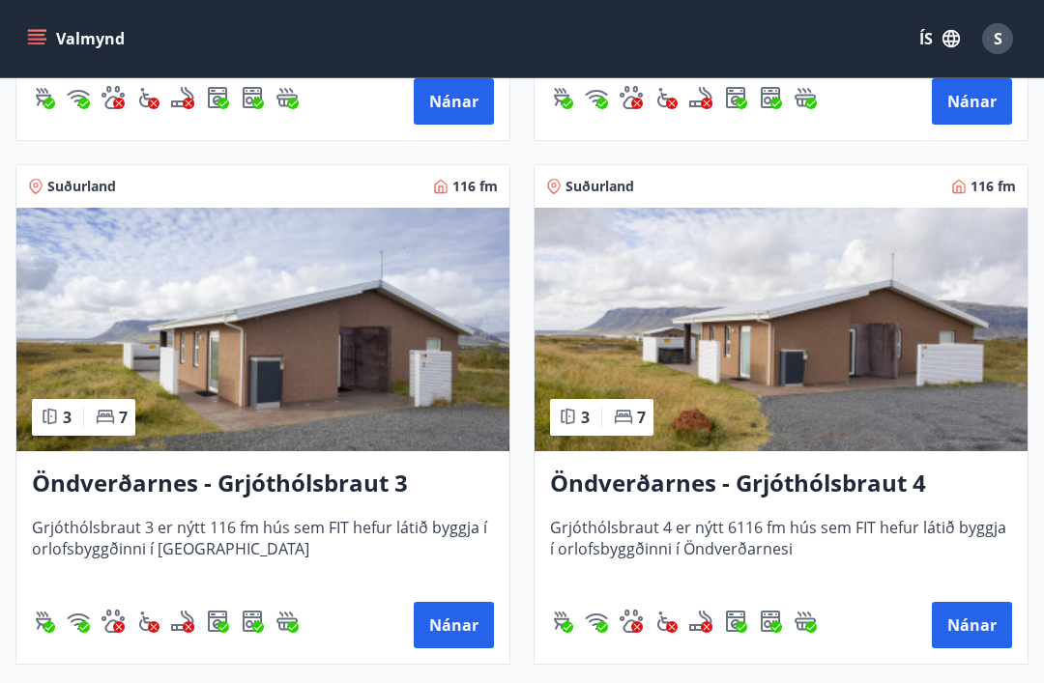
click at [982, 627] on button "Nánar" at bounding box center [972, 625] width 80 height 46
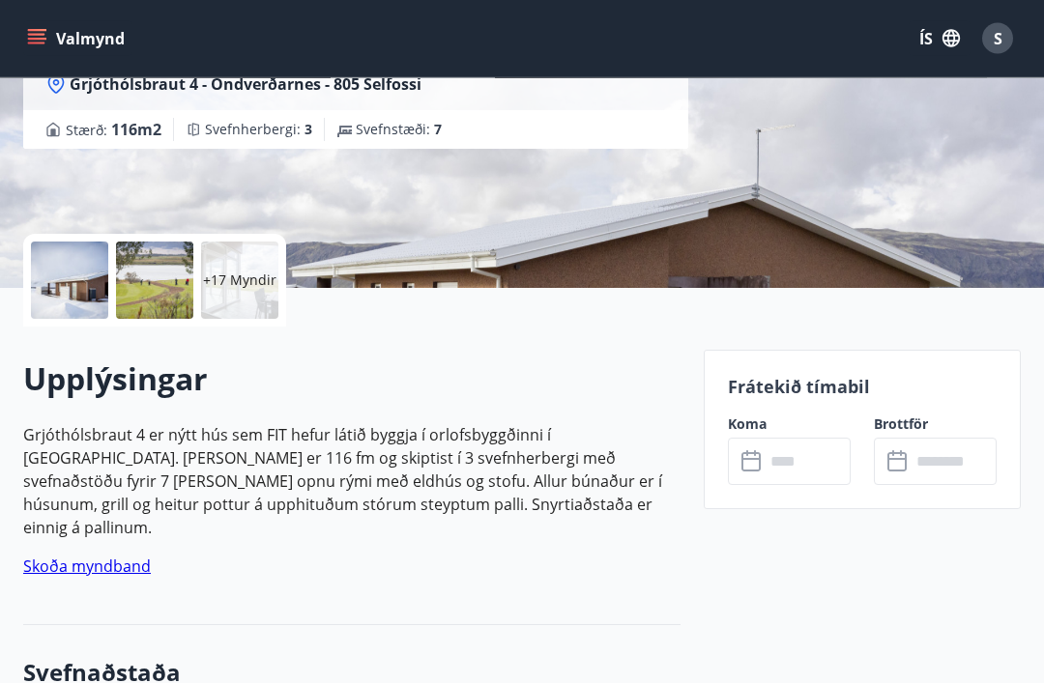
click at [803, 460] on input "text" at bounding box center [808, 462] width 86 height 47
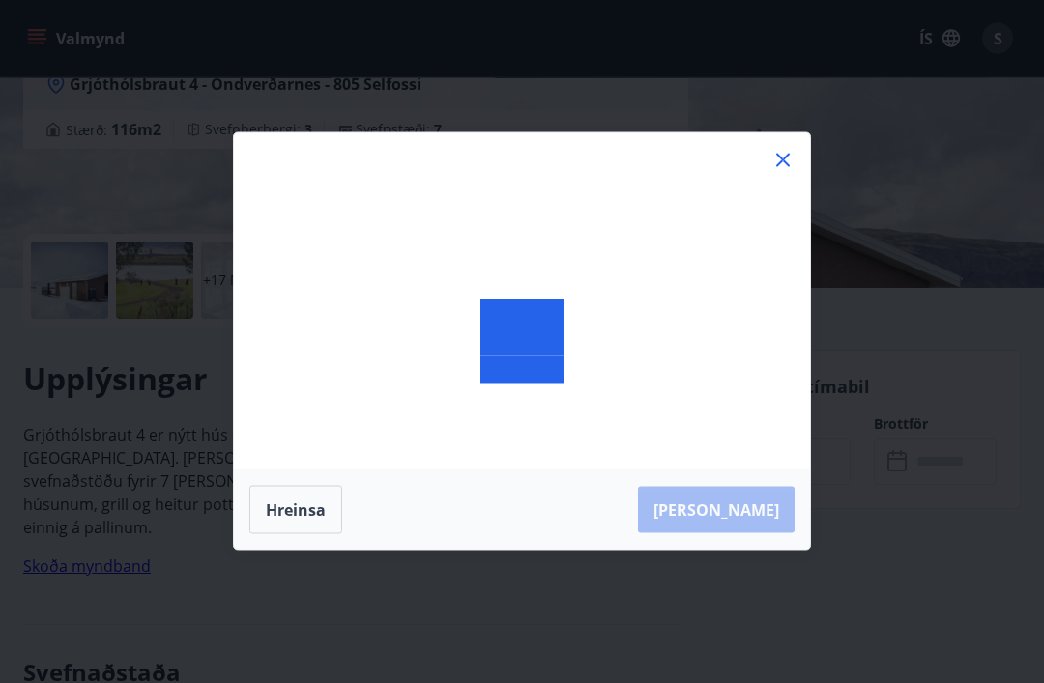
scroll to position [292, 0]
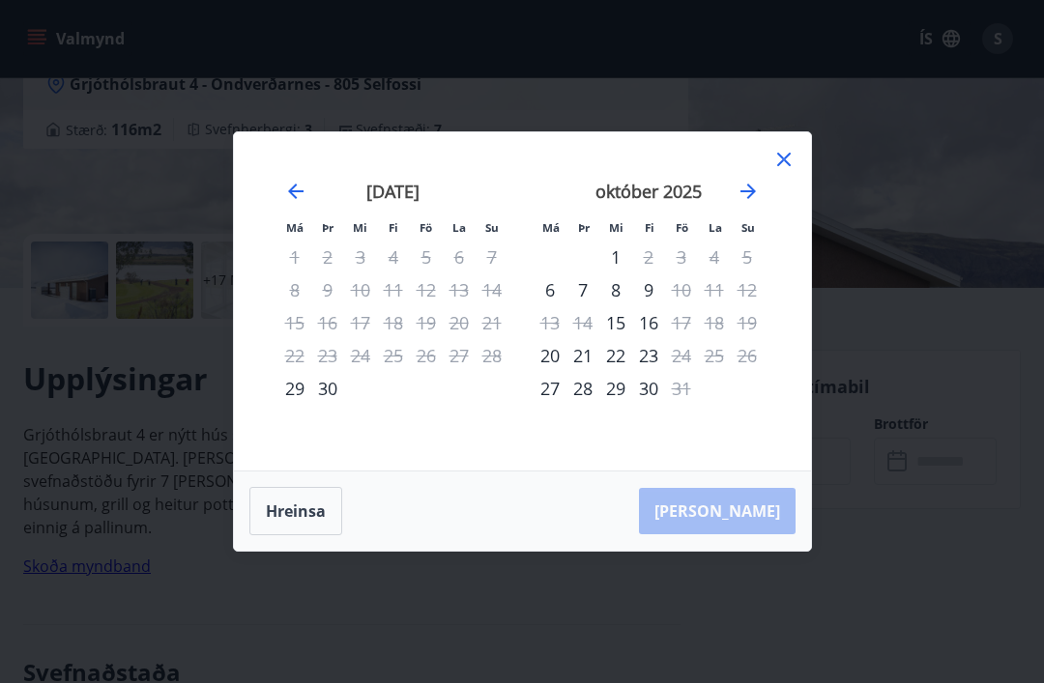
click at [747, 203] on icon "Move forward to switch to the next month." at bounding box center [748, 191] width 23 height 23
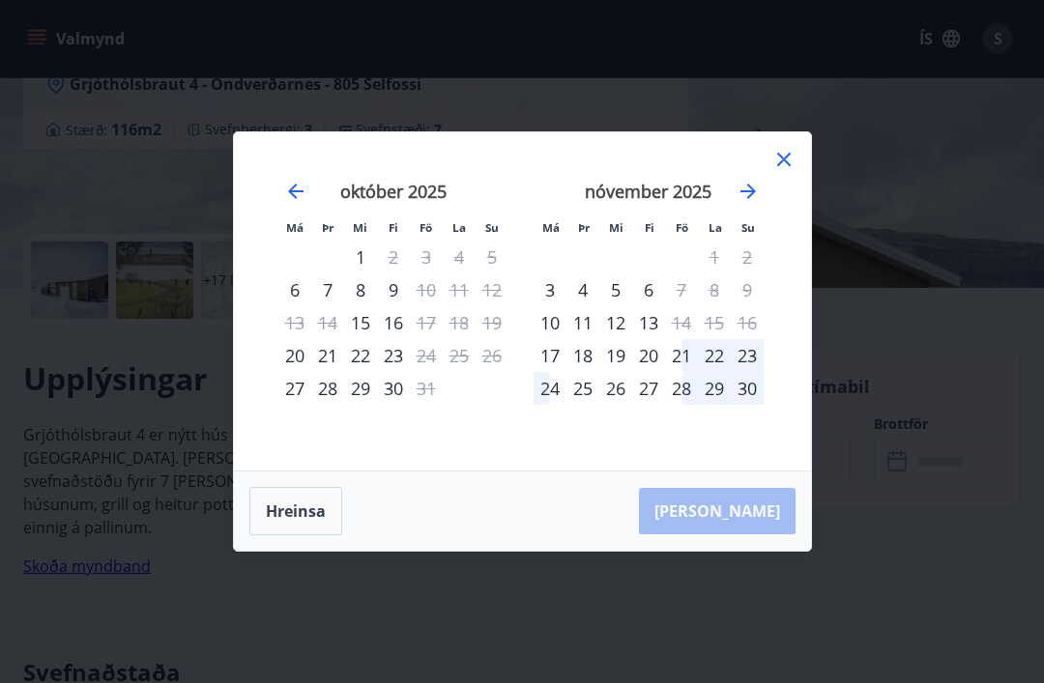
click at [750, 199] on icon "Move forward to switch to the next month." at bounding box center [747, 191] width 15 height 15
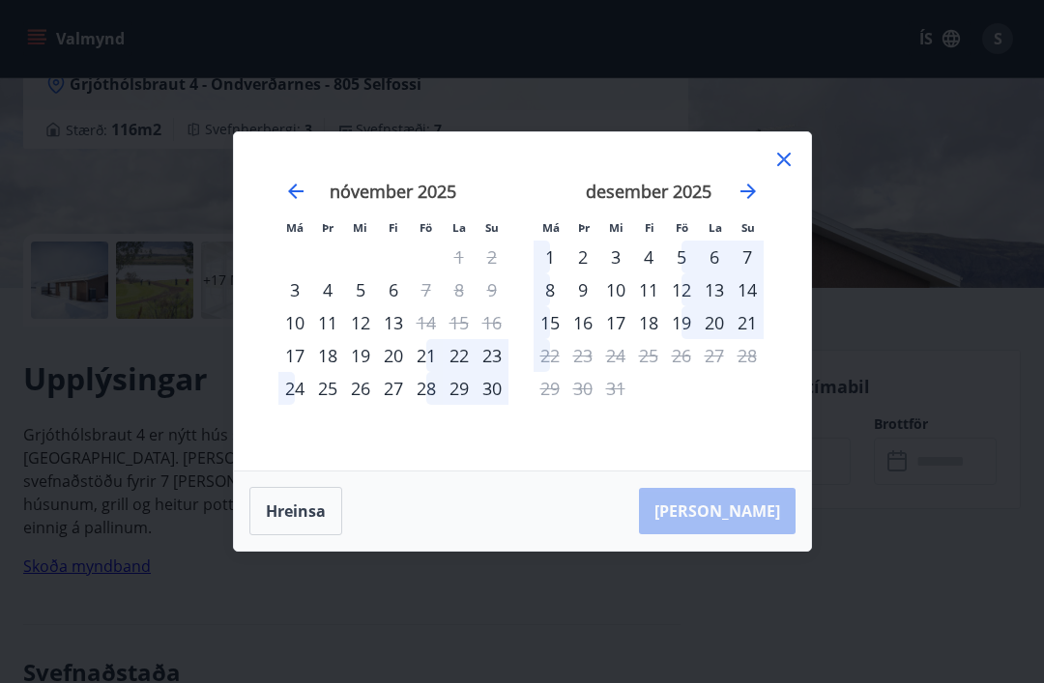
click at [750, 203] on icon "Move forward to switch to the next month." at bounding box center [748, 191] width 23 height 23
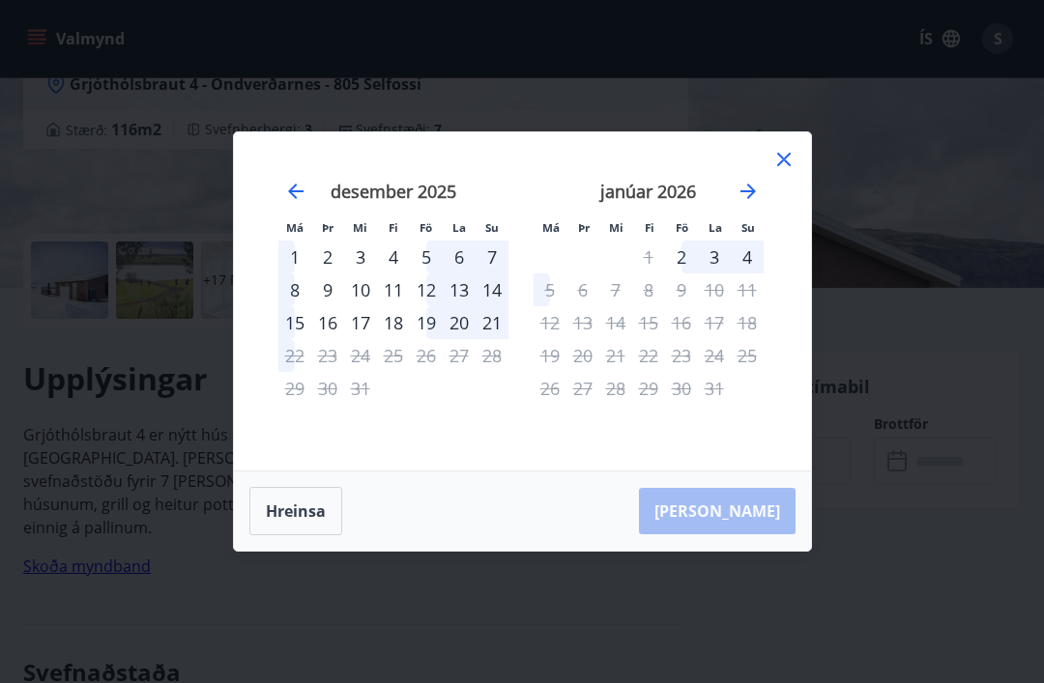
click at [753, 203] on icon "Move forward to switch to the next month." at bounding box center [748, 191] width 23 height 23
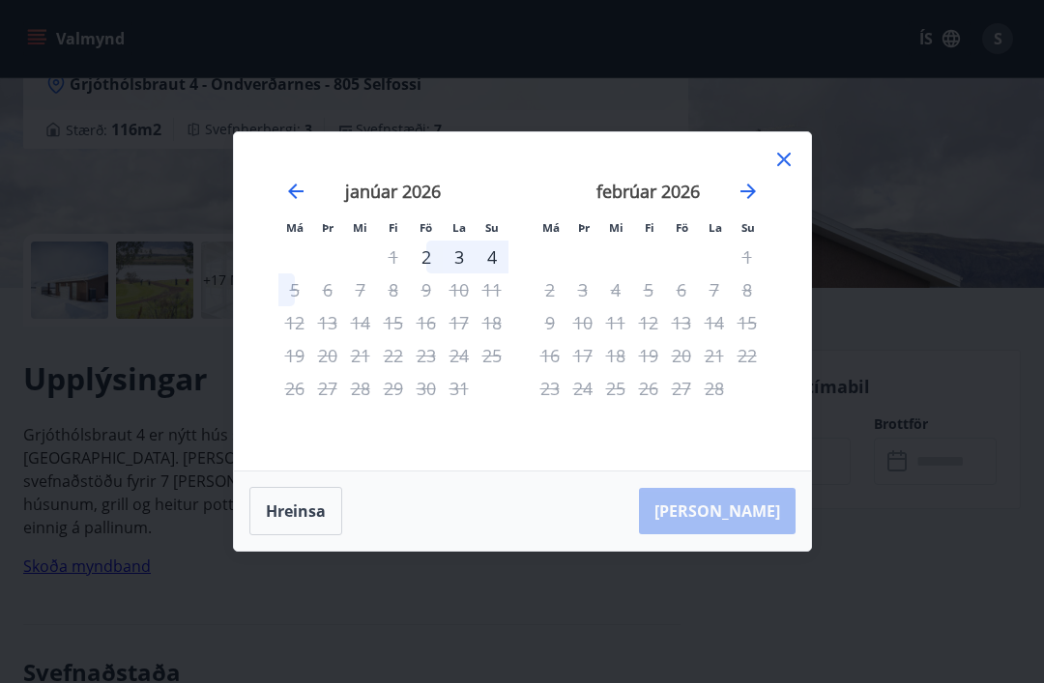
click at [294, 203] on icon "Move backward to switch to the previous month." at bounding box center [295, 191] width 23 height 23
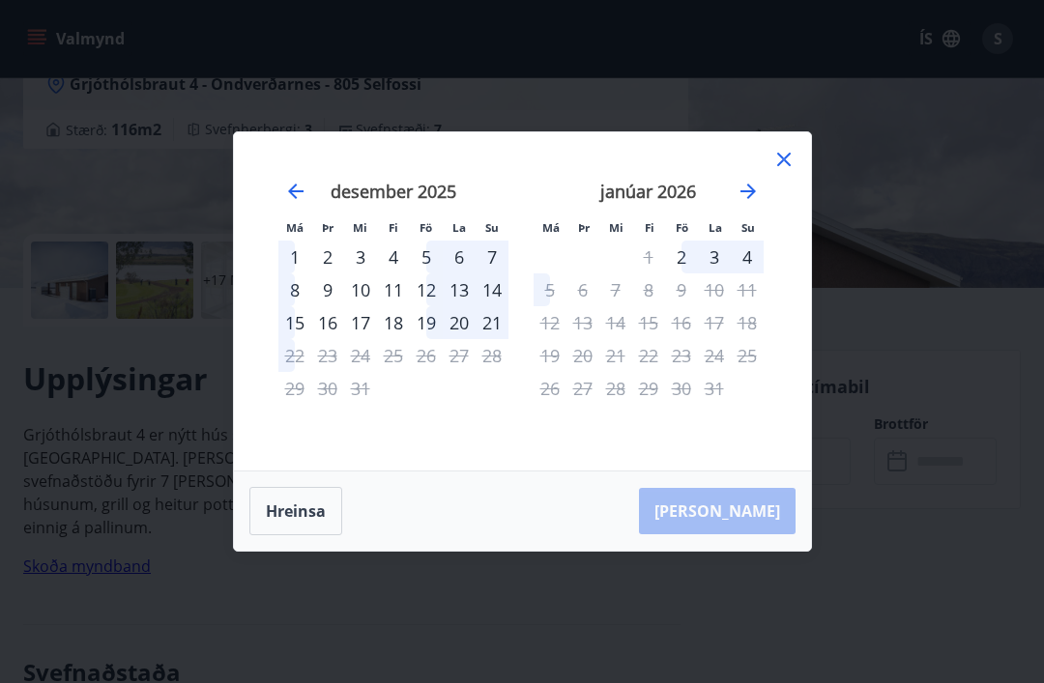
click at [306, 203] on icon "Move backward to switch to the previous month." at bounding box center [295, 191] width 23 height 23
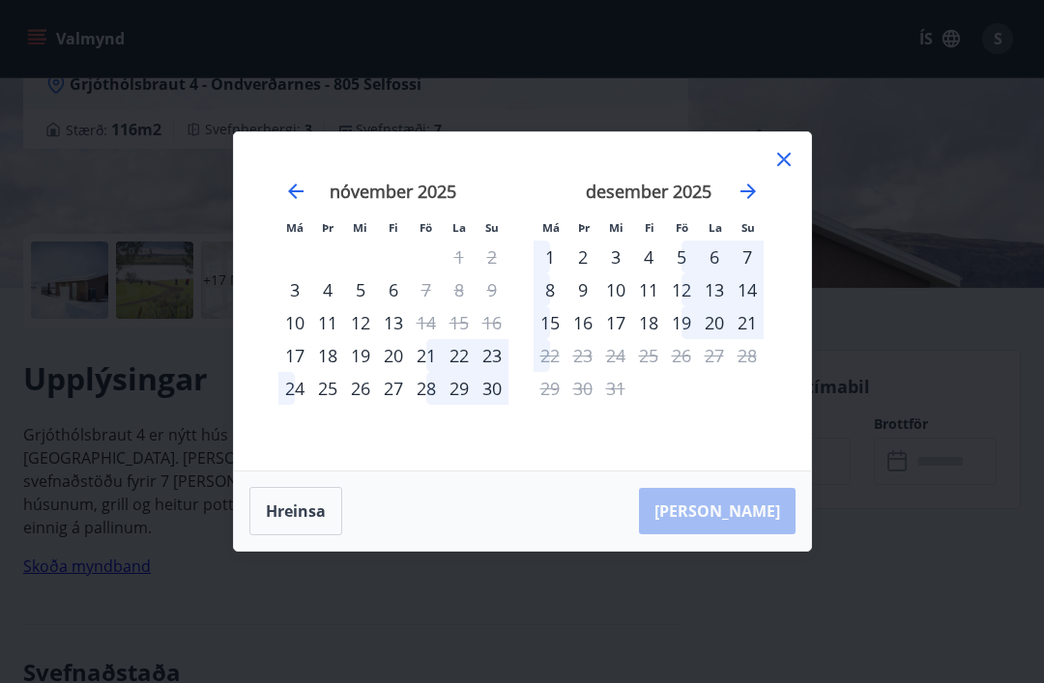
click at [753, 203] on icon "Move forward to switch to the next month." at bounding box center [748, 191] width 23 height 23
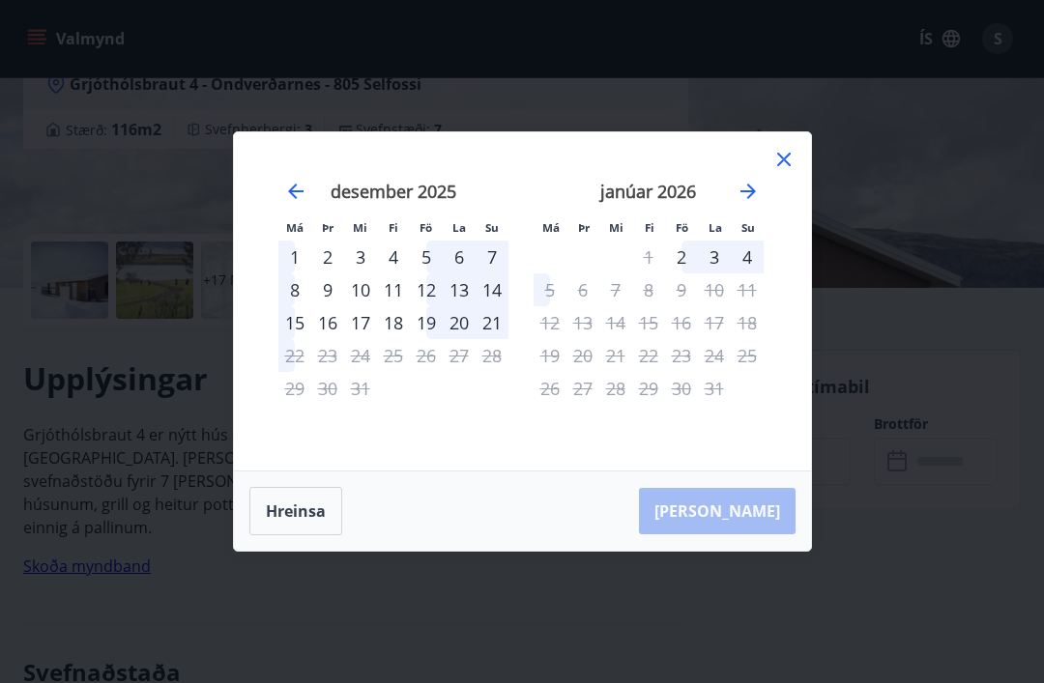
click at [783, 161] on icon at bounding box center [783, 160] width 3 height 3
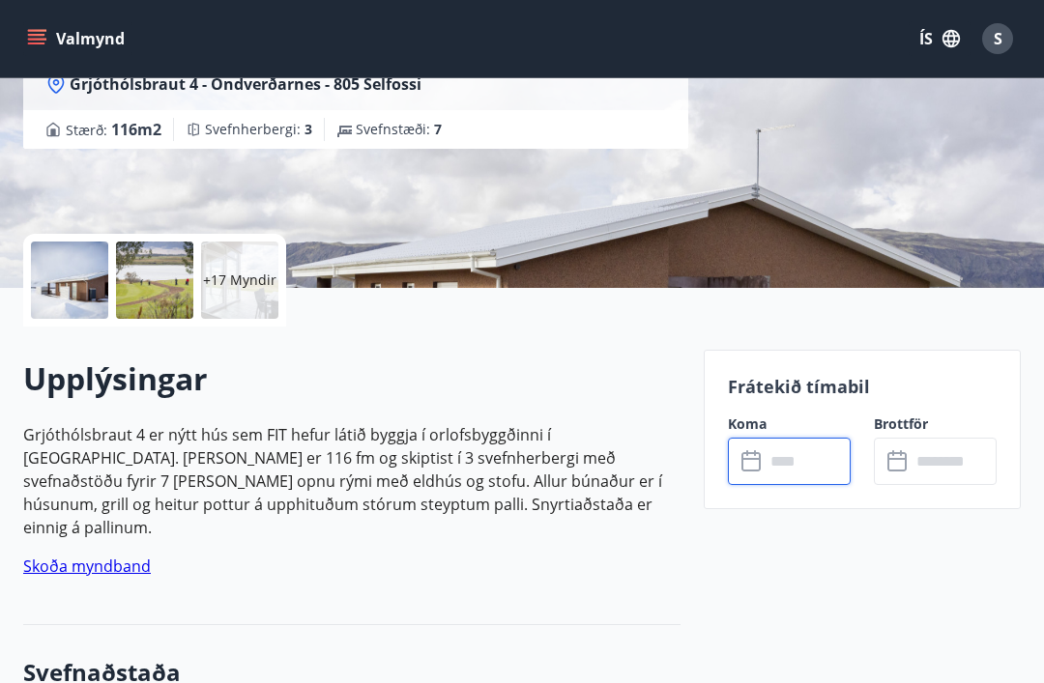
click at [724, 486] on div "Frátekið tímabil Koma ​ ​ Brottför ​ ​" at bounding box center [862, 429] width 317 height 159
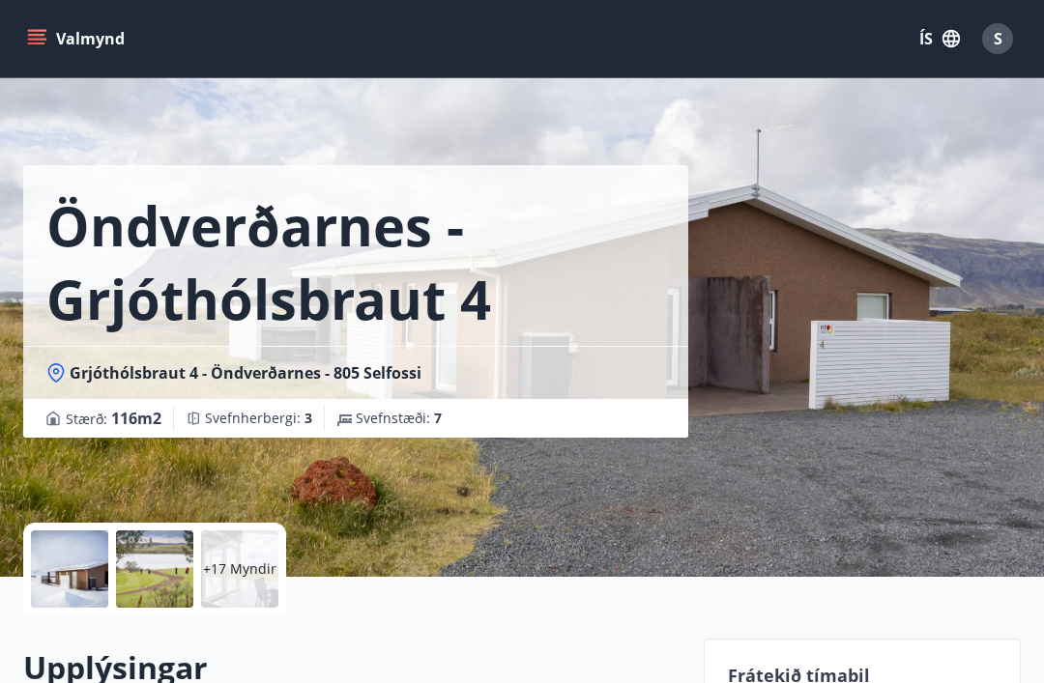
scroll to position [0, 0]
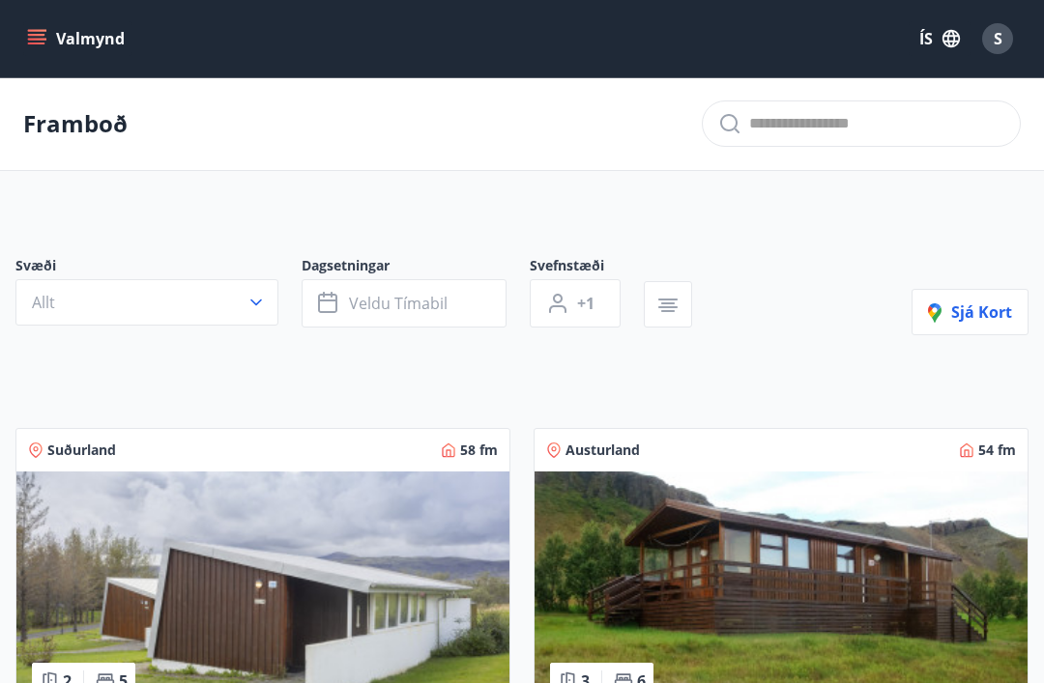
click at [999, 42] on span "S" at bounding box center [998, 38] width 9 height 21
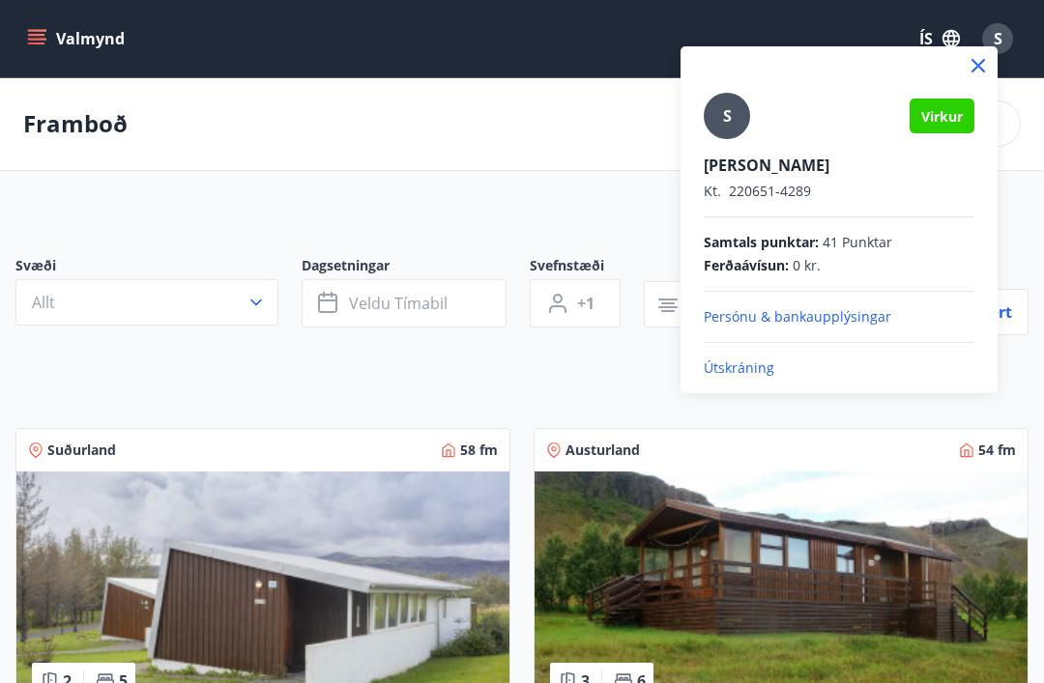
click at [742, 377] on p "Útskráning" at bounding box center [839, 368] width 271 height 19
click at [752, 374] on p "Útskráning" at bounding box center [839, 368] width 271 height 19
